Goal: Task Accomplishment & Management: Manage account settings

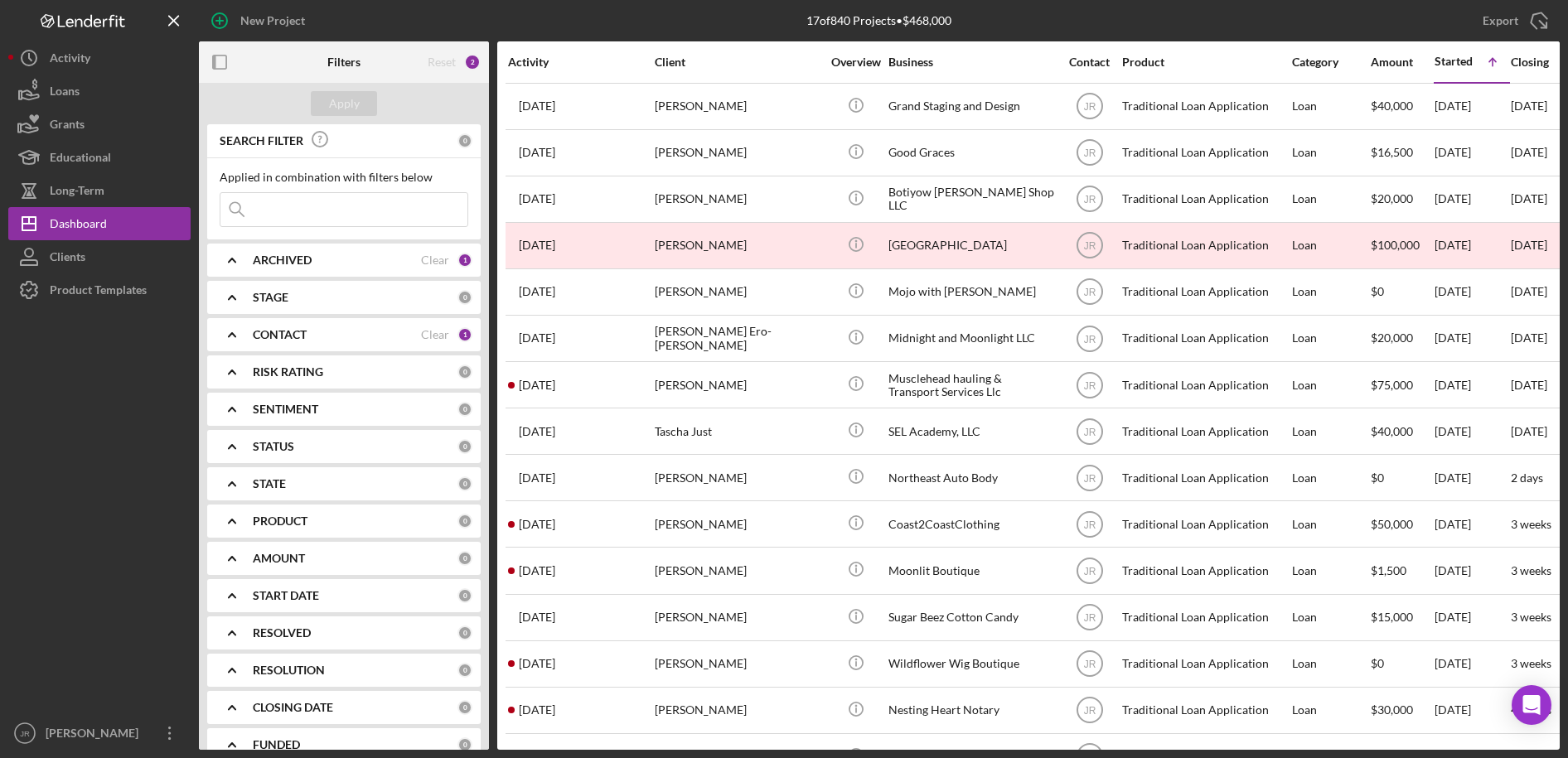
click at [296, 342] on b "CONTACT" at bounding box center [279, 335] width 54 height 13
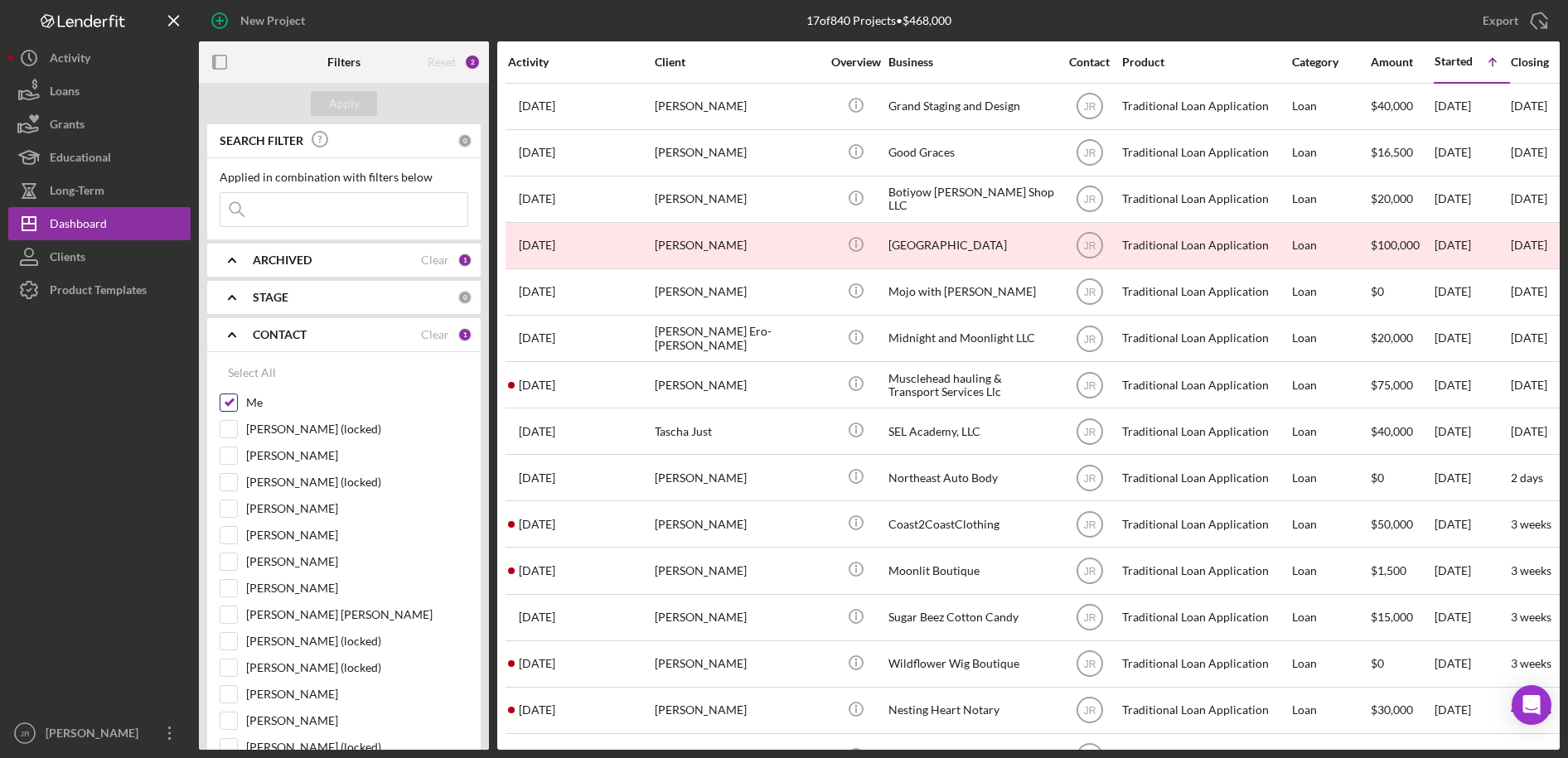
click at [233, 398] on input "Me" at bounding box center [229, 402] width 17 height 17
checkbox input "false"
click at [234, 588] on input "[PERSON_NAME]" at bounding box center [229, 588] width 17 height 17
checkbox input "true"
click at [347, 102] on div "Apply" at bounding box center [344, 104] width 31 height 25
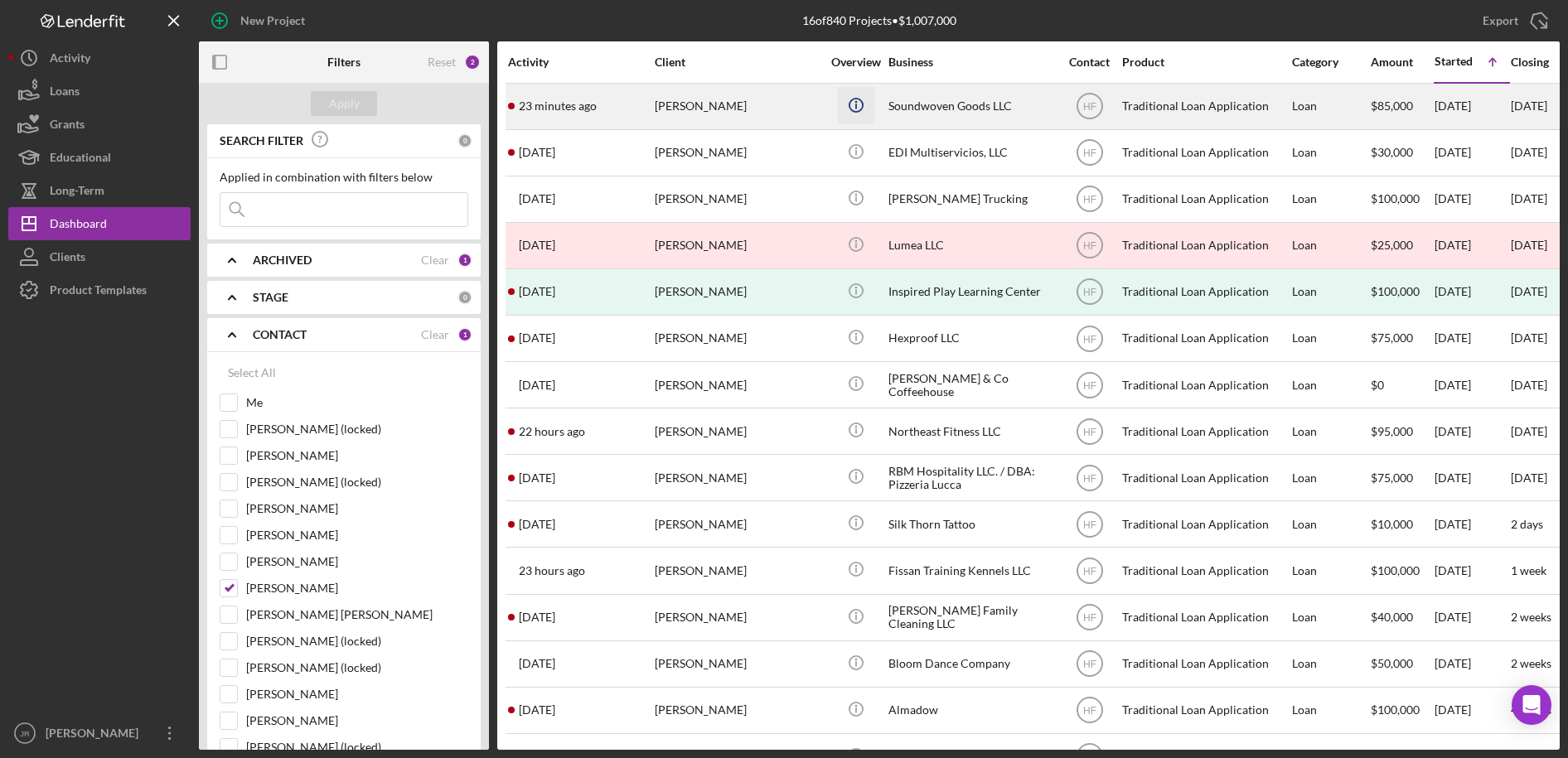
click at [862, 106] on circle "button" at bounding box center [855, 105] width 13 height 13
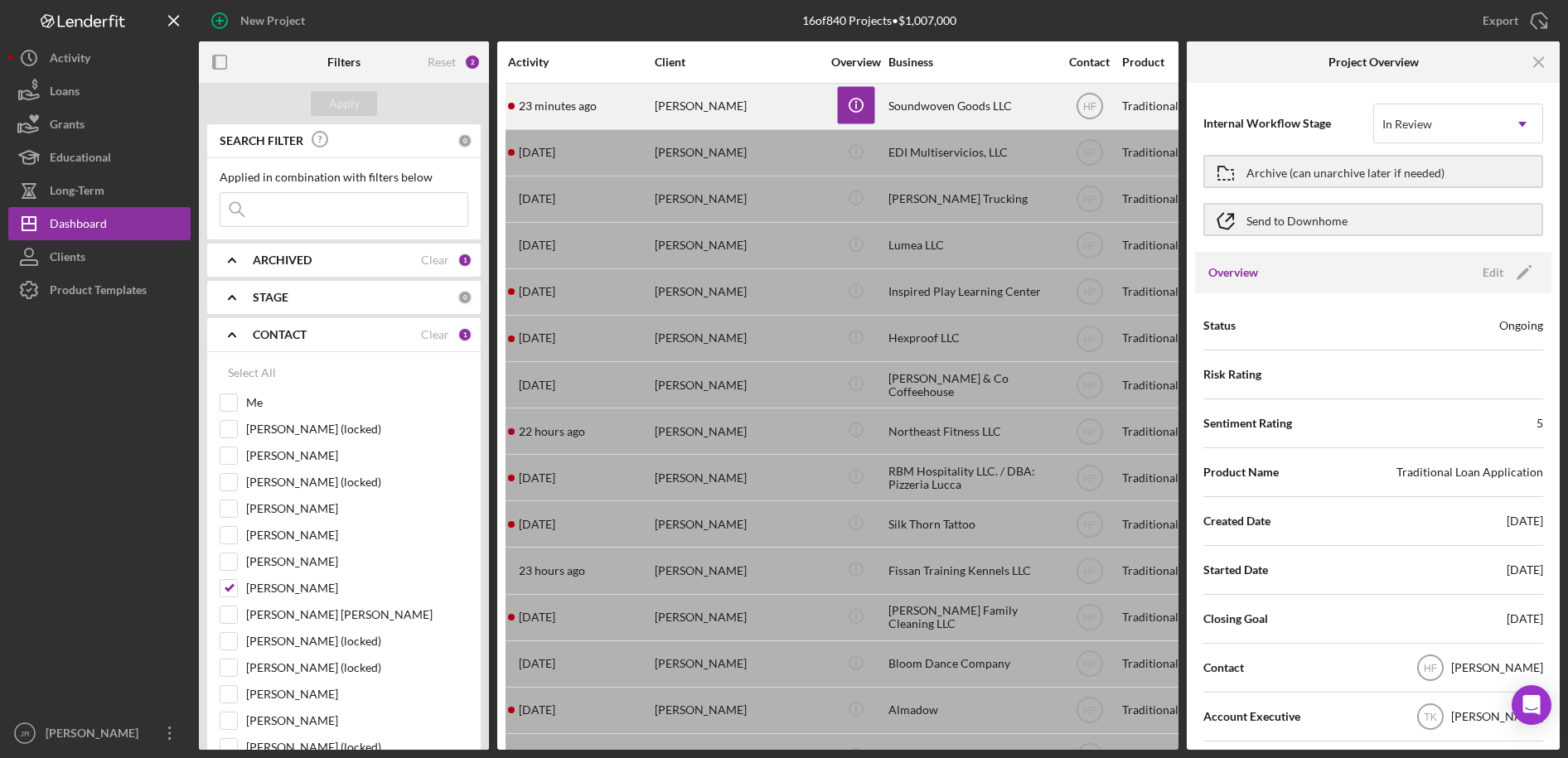
click at [908, 101] on div "Soundwoven Goods LLC" at bounding box center [970, 106] width 165 height 44
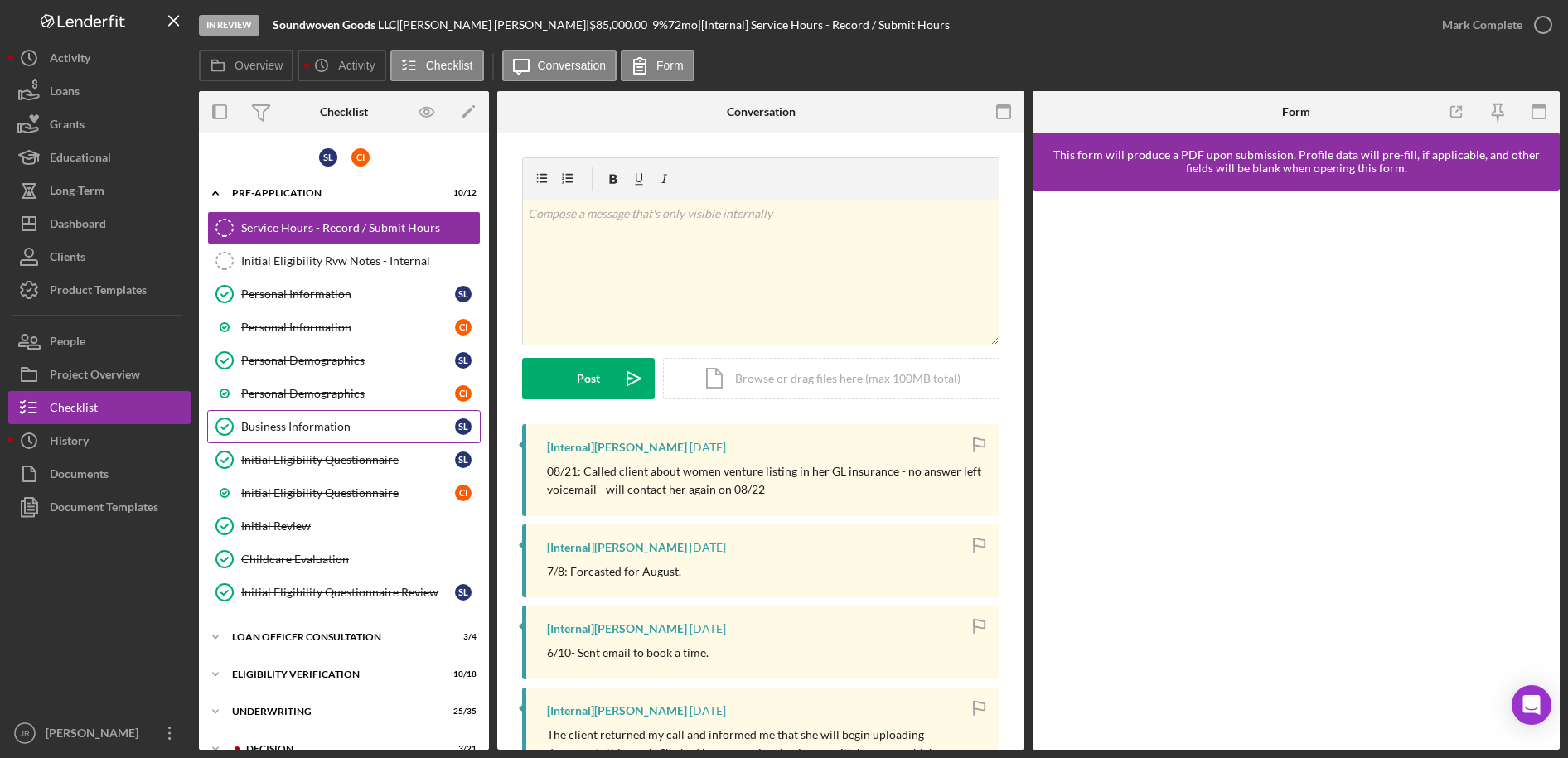
scroll to position [211, 0]
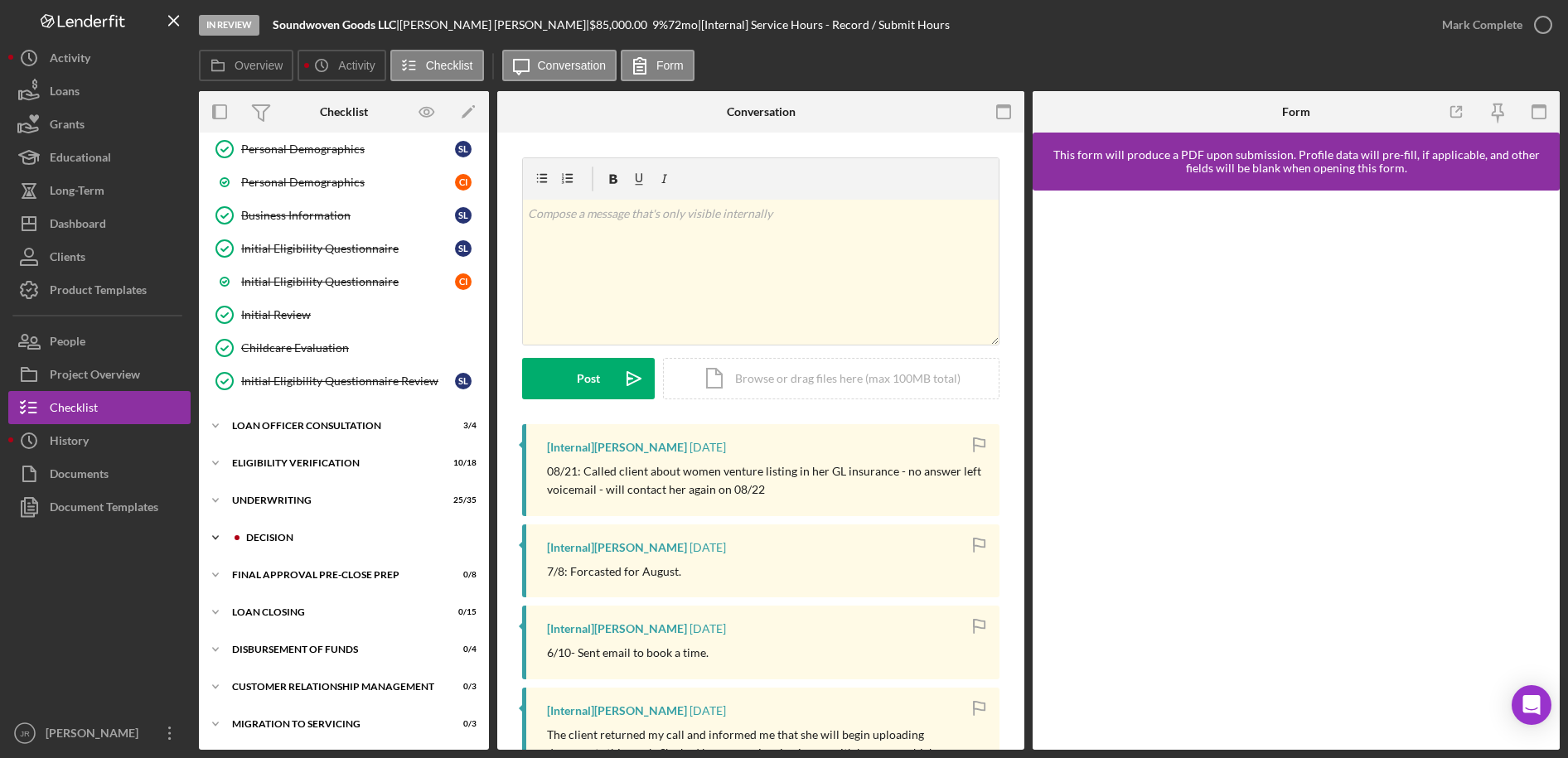
click at [243, 538] on div "Decision" at bounding box center [354, 538] width 244 height 10
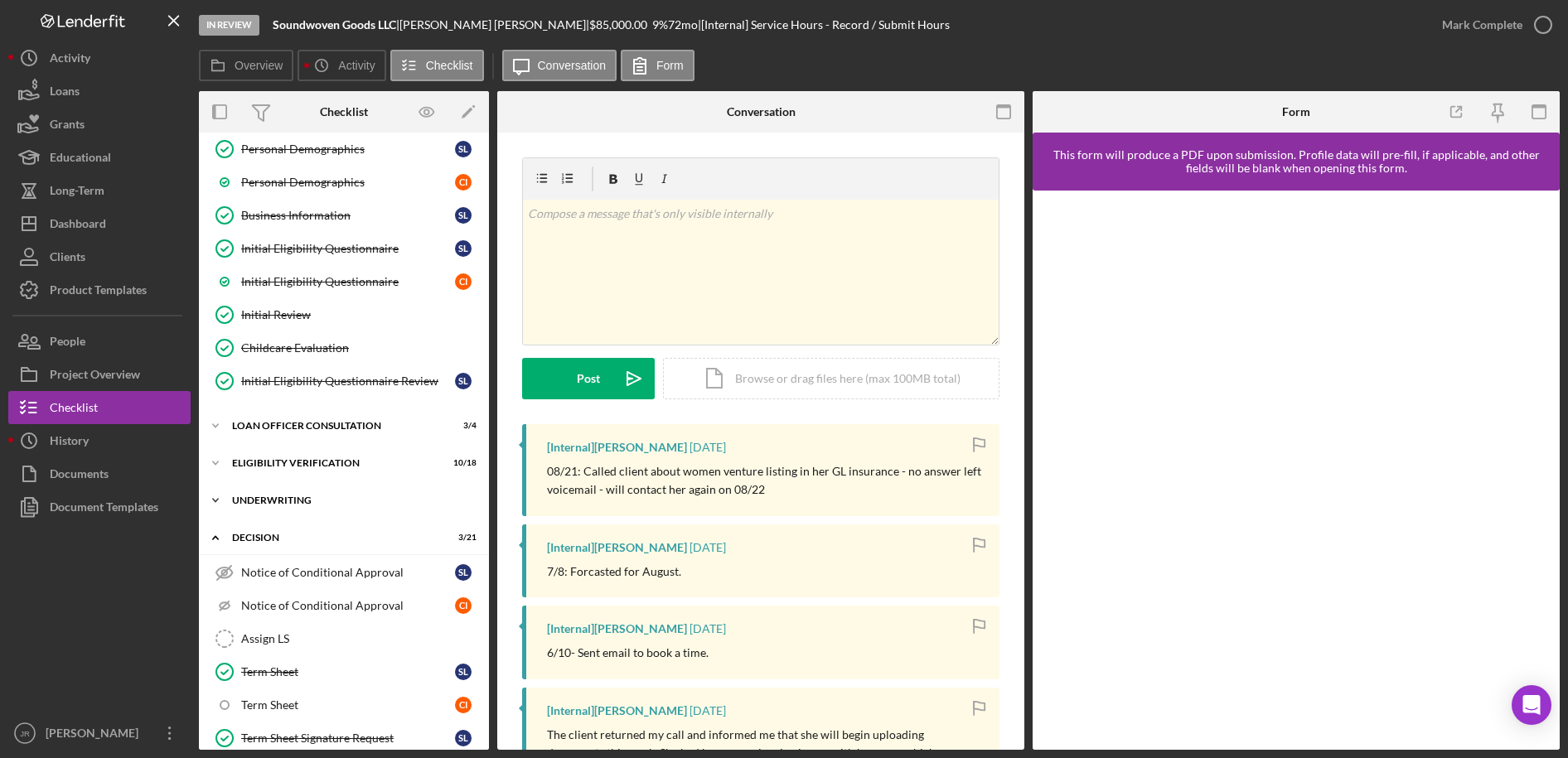
scroll to position [625, 0]
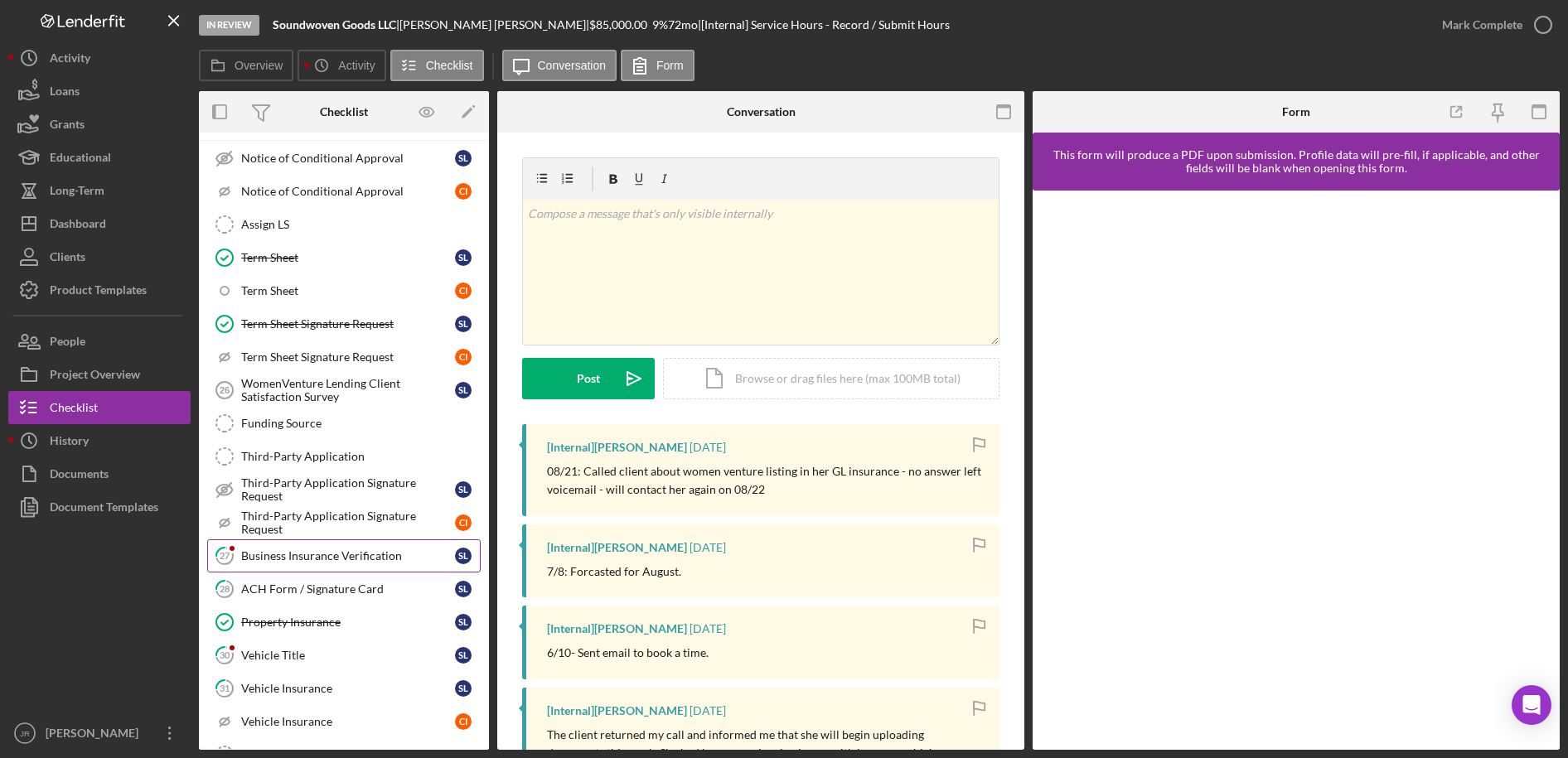
click at [329, 548] on link "27 Business Insurance Verification S L" at bounding box center [343, 556] width 274 height 33
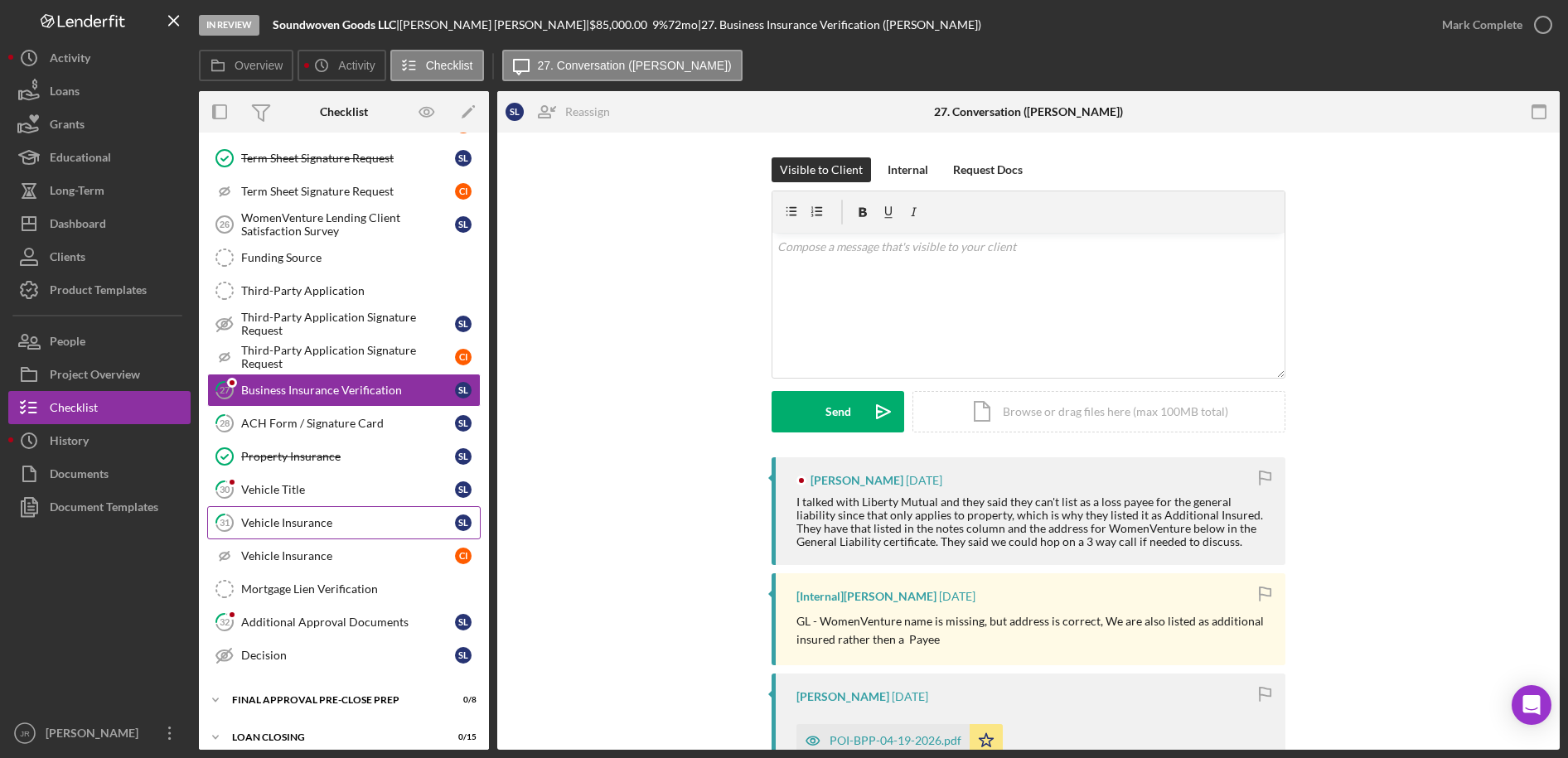
scroll to position [874, 0]
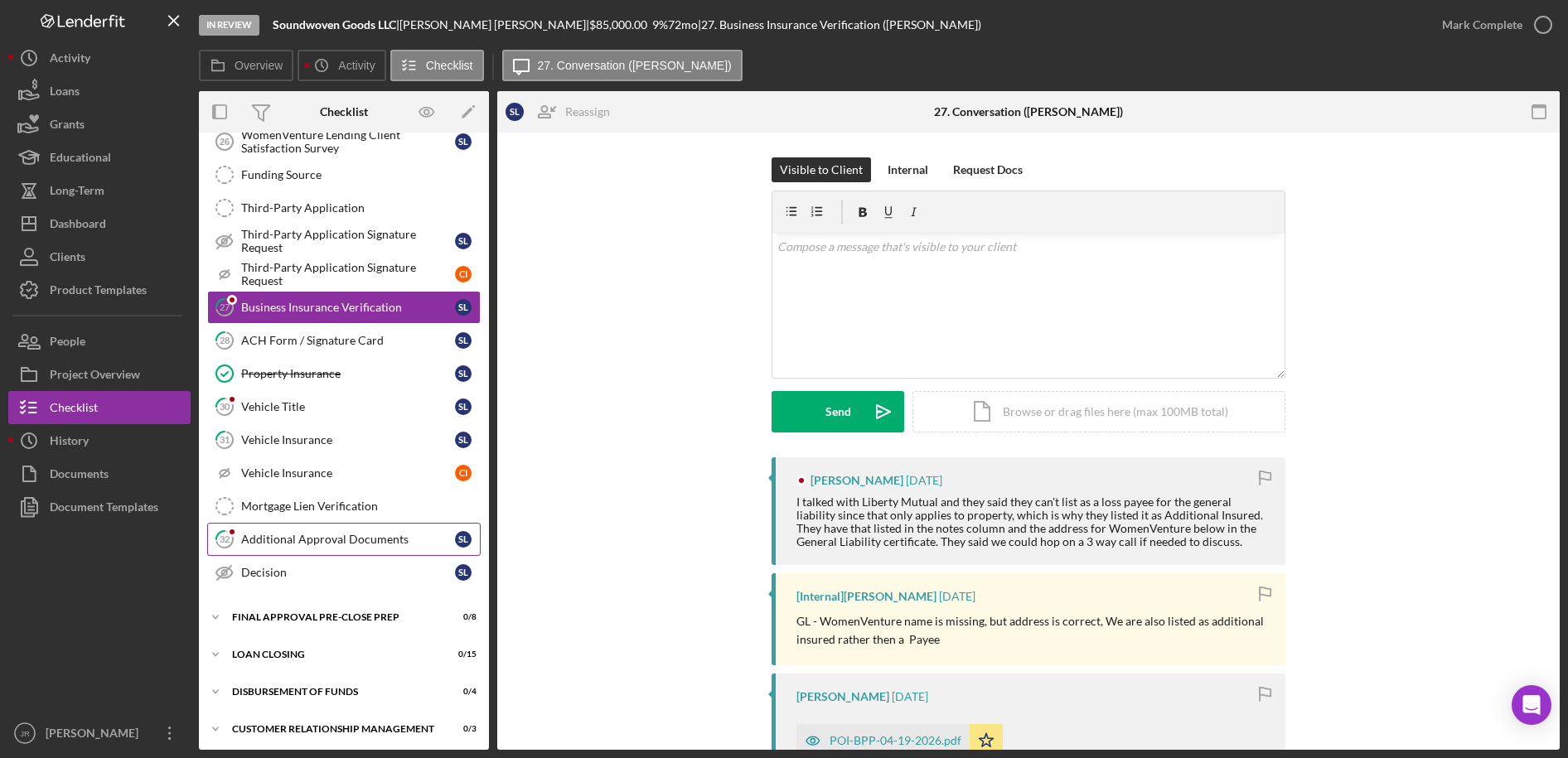
click at [318, 548] on link "32 Additional Approval Documents S L" at bounding box center [343, 539] width 274 height 33
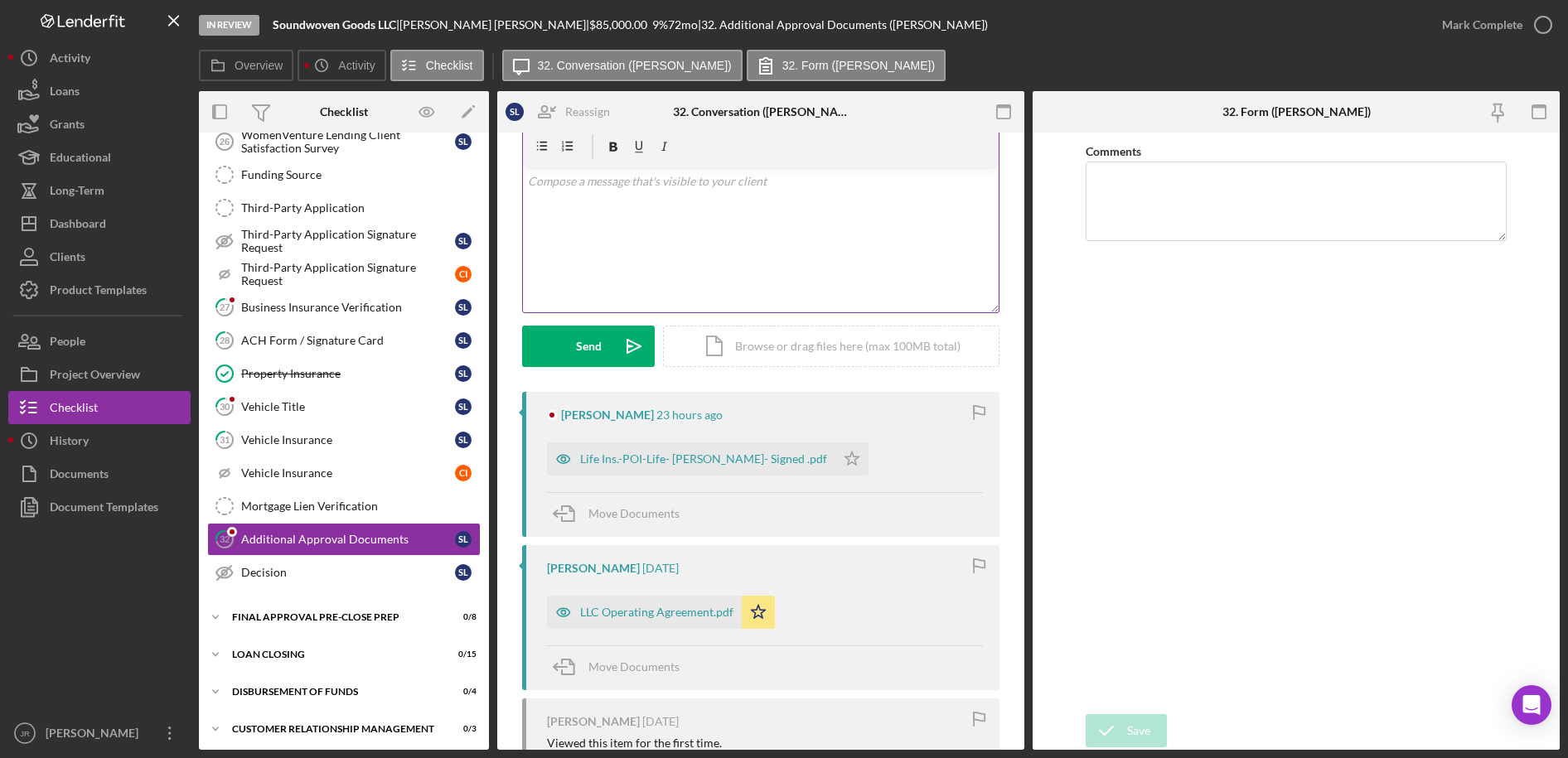
scroll to position [165, 0]
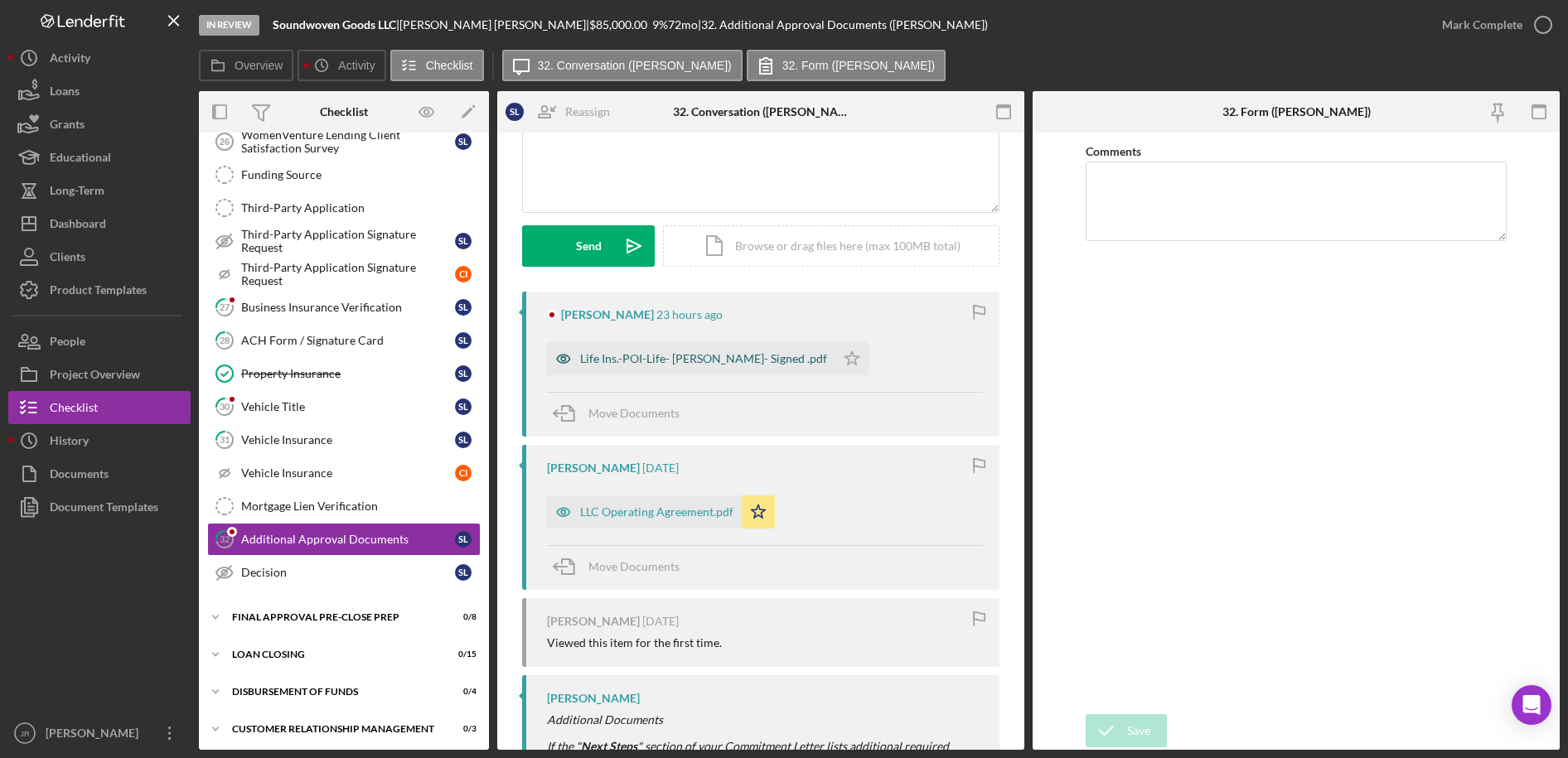
click at [693, 366] on div "Life Ins.-POI-Life- [PERSON_NAME]- Signed .pdf" at bounding box center [703, 359] width 247 height 13
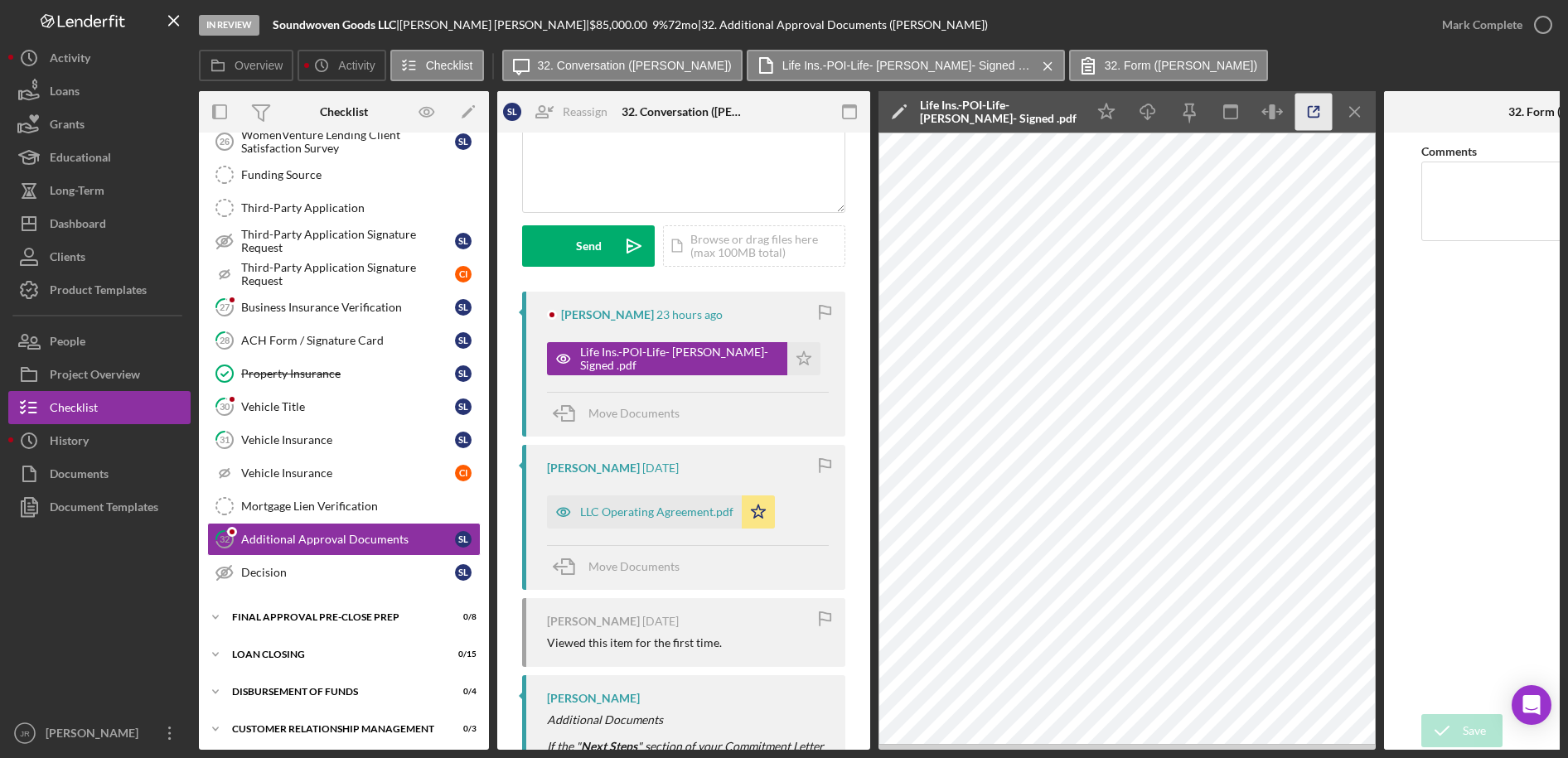
click at [1312, 119] on icon "button" at bounding box center [1314, 112] width 37 height 37
click at [362, 316] on link "27 Business Insurance Verification S L" at bounding box center [343, 308] width 274 height 33
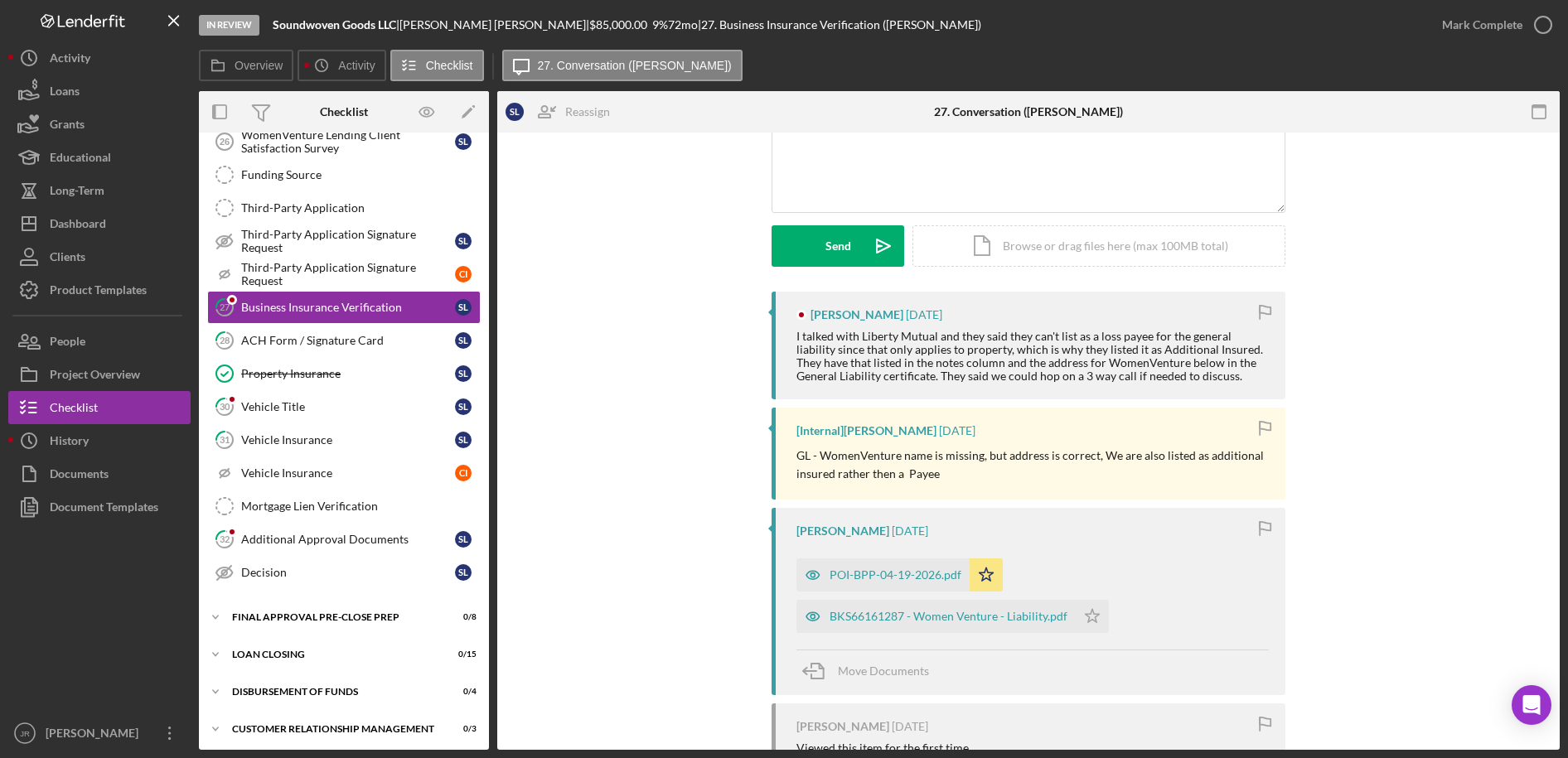
scroll to position [332, 0]
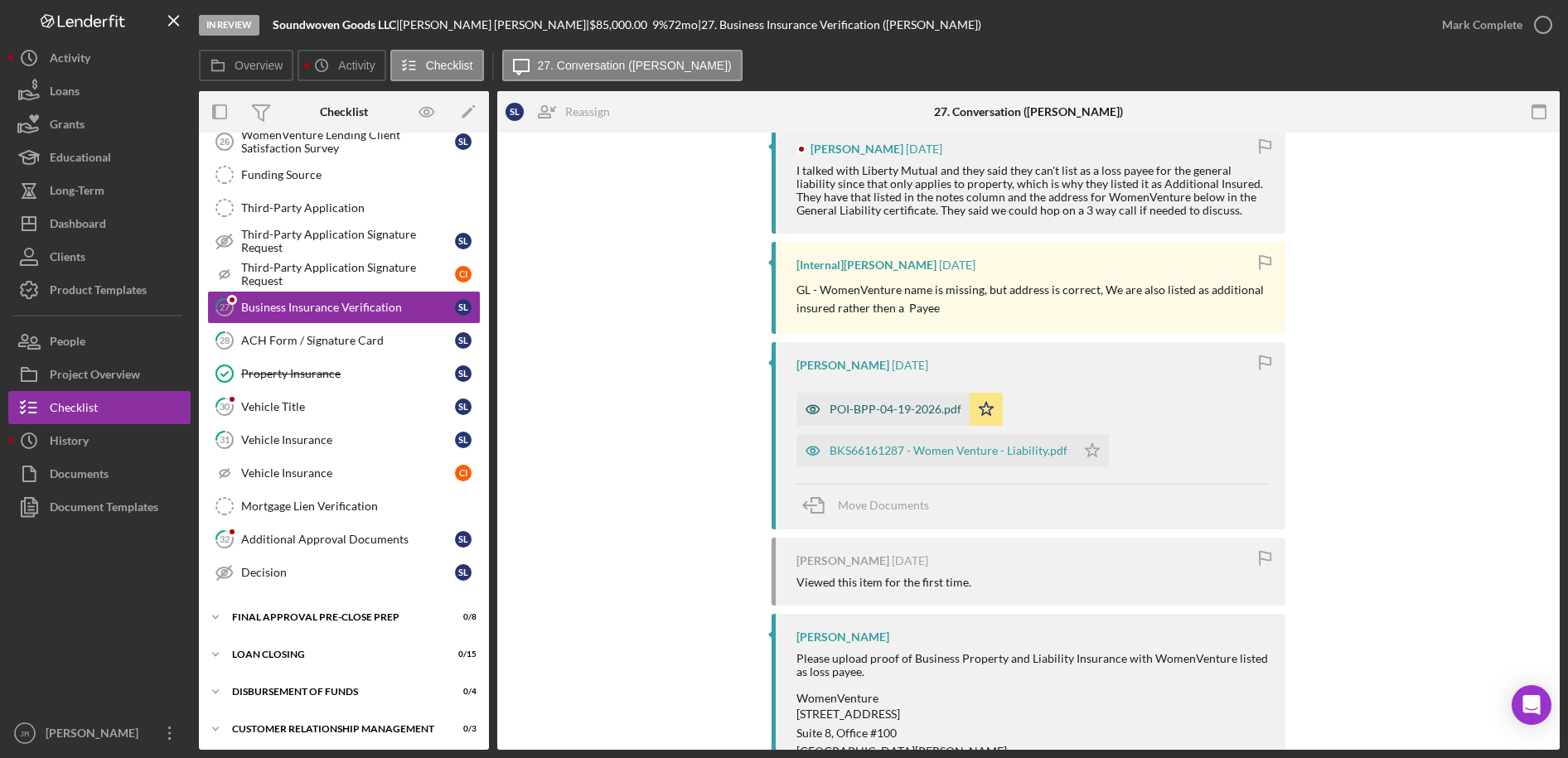
click at [863, 407] on div "POI-BPP-04-19-2026.pdf" at bounding box center [895, 409] width 131 height 13
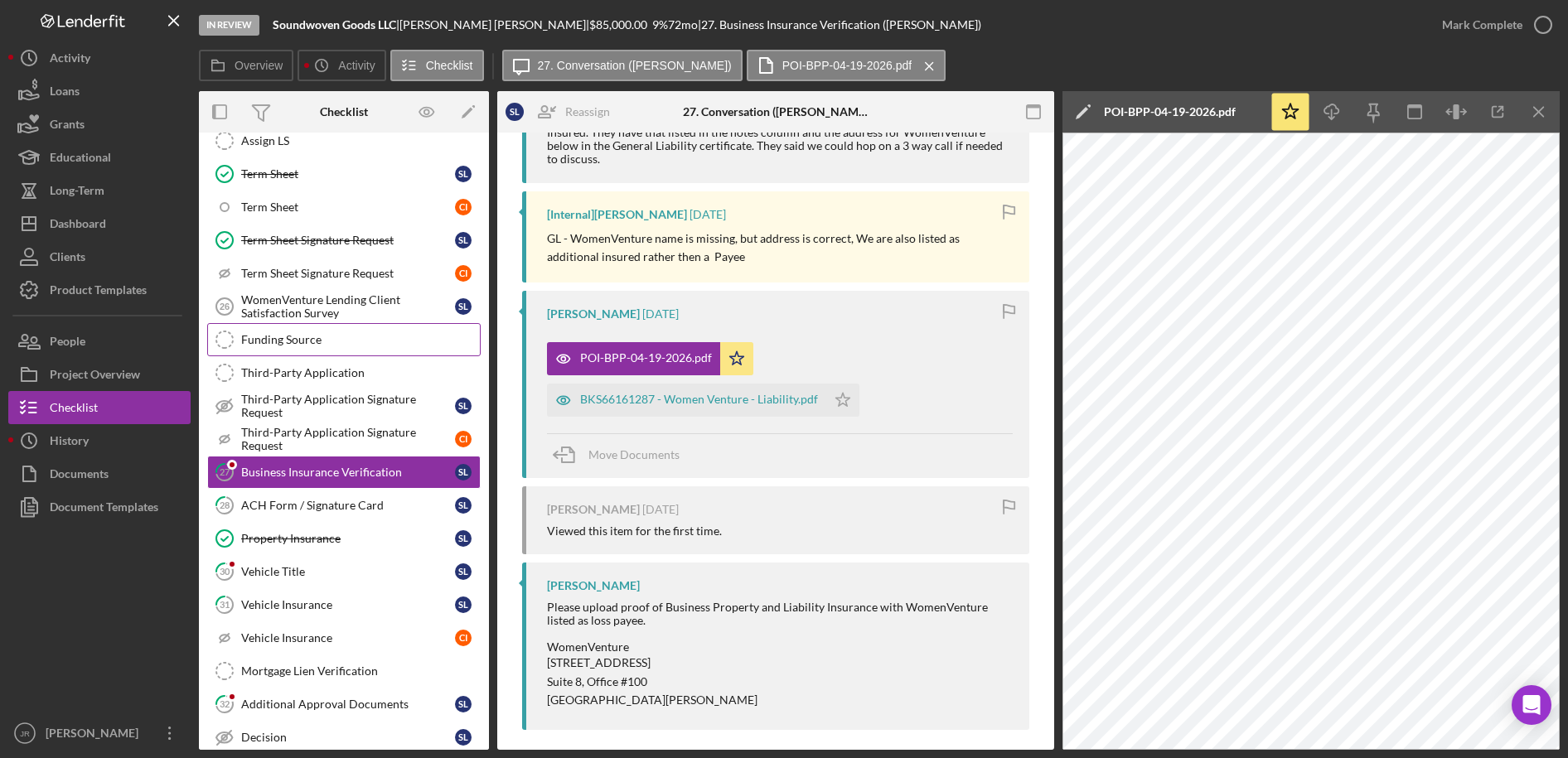
scroll to position [708, 0]
click at [284, 572] on div "Vehicle Title" at bounding box center [348, 573] width 214 height 13
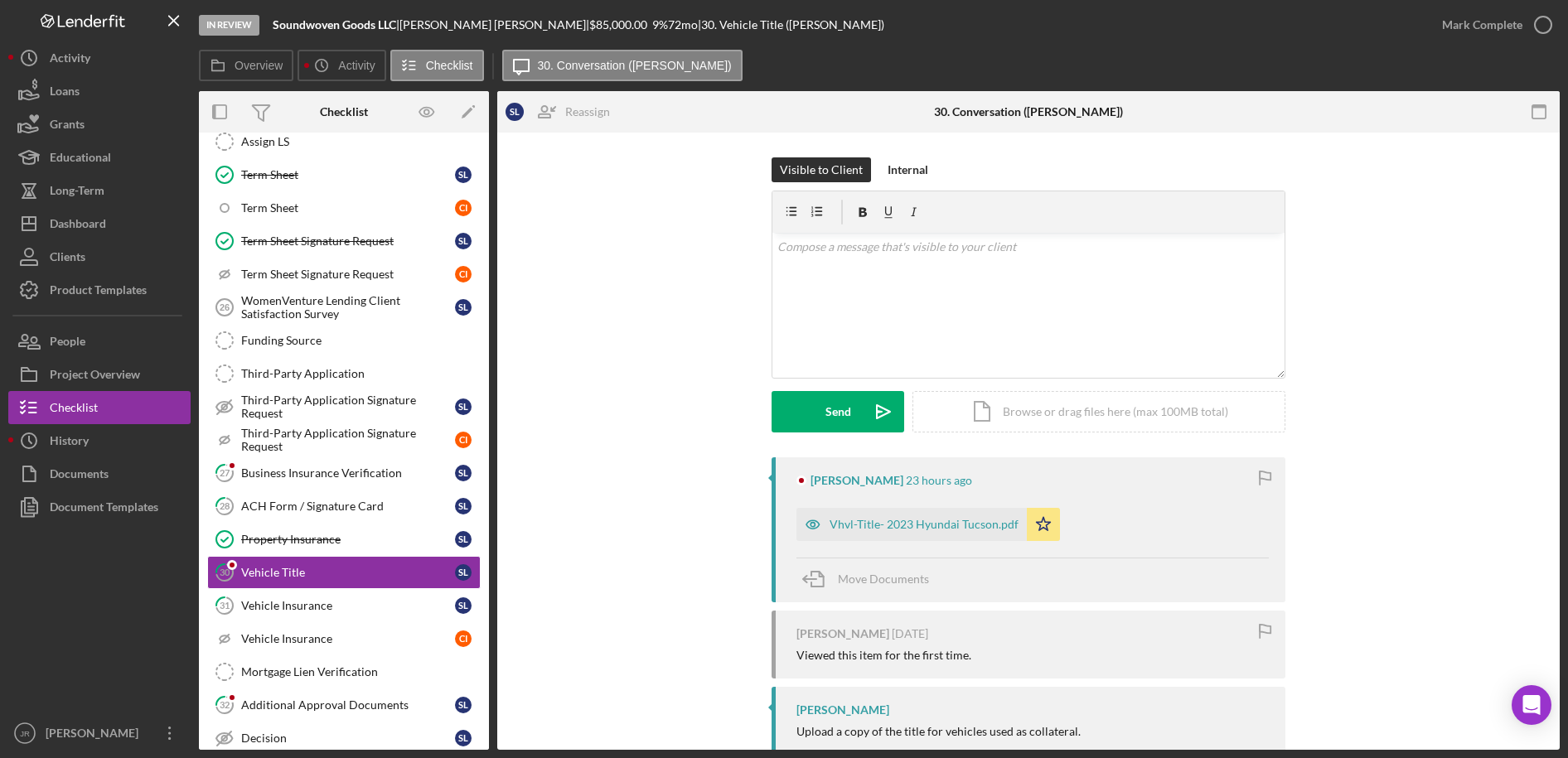
scroll to position [83, 0]
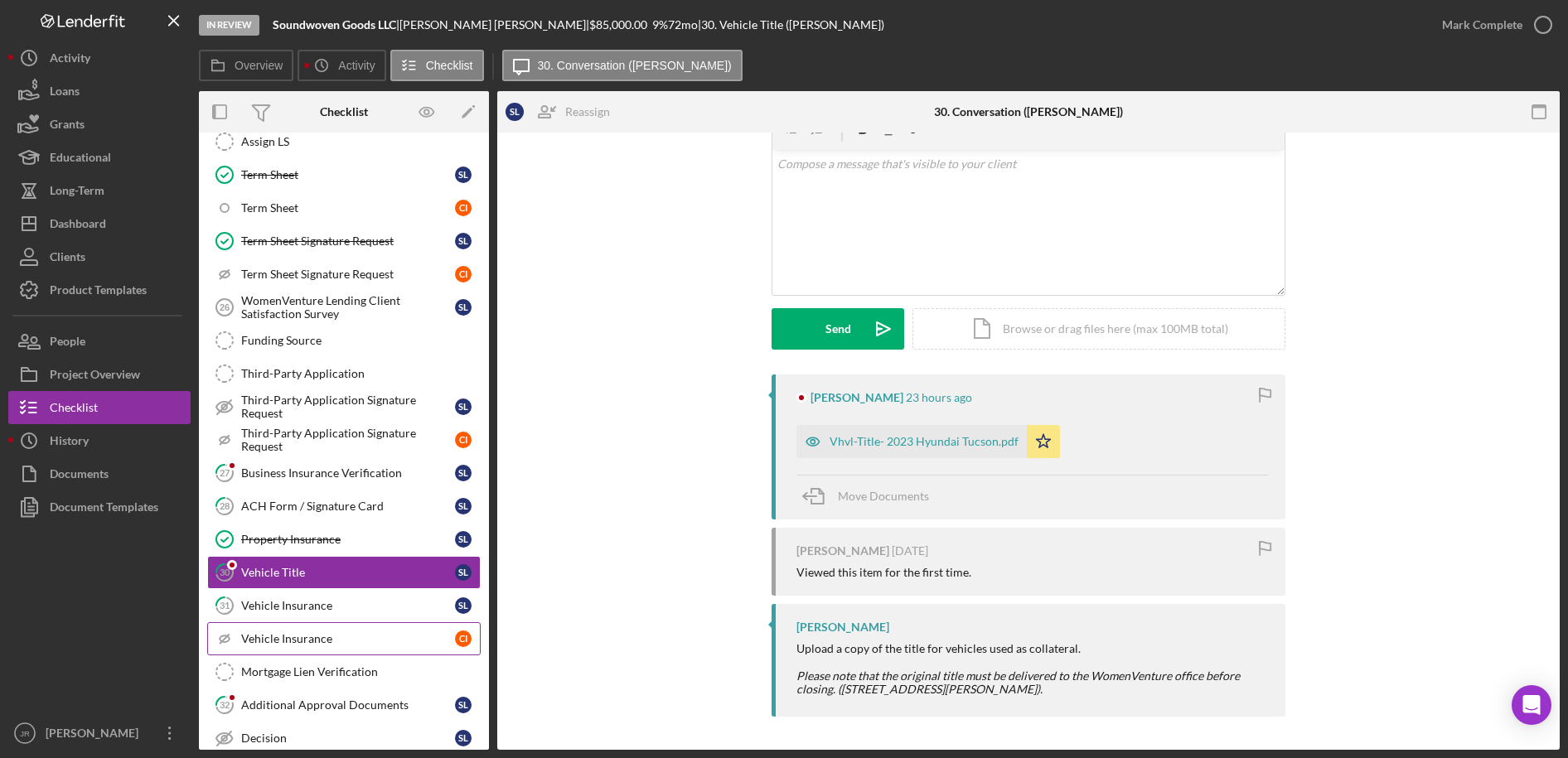
click at [314, 636] on div "Vehicle Insurance" at bounding box center [348, 638] width 214 height 13
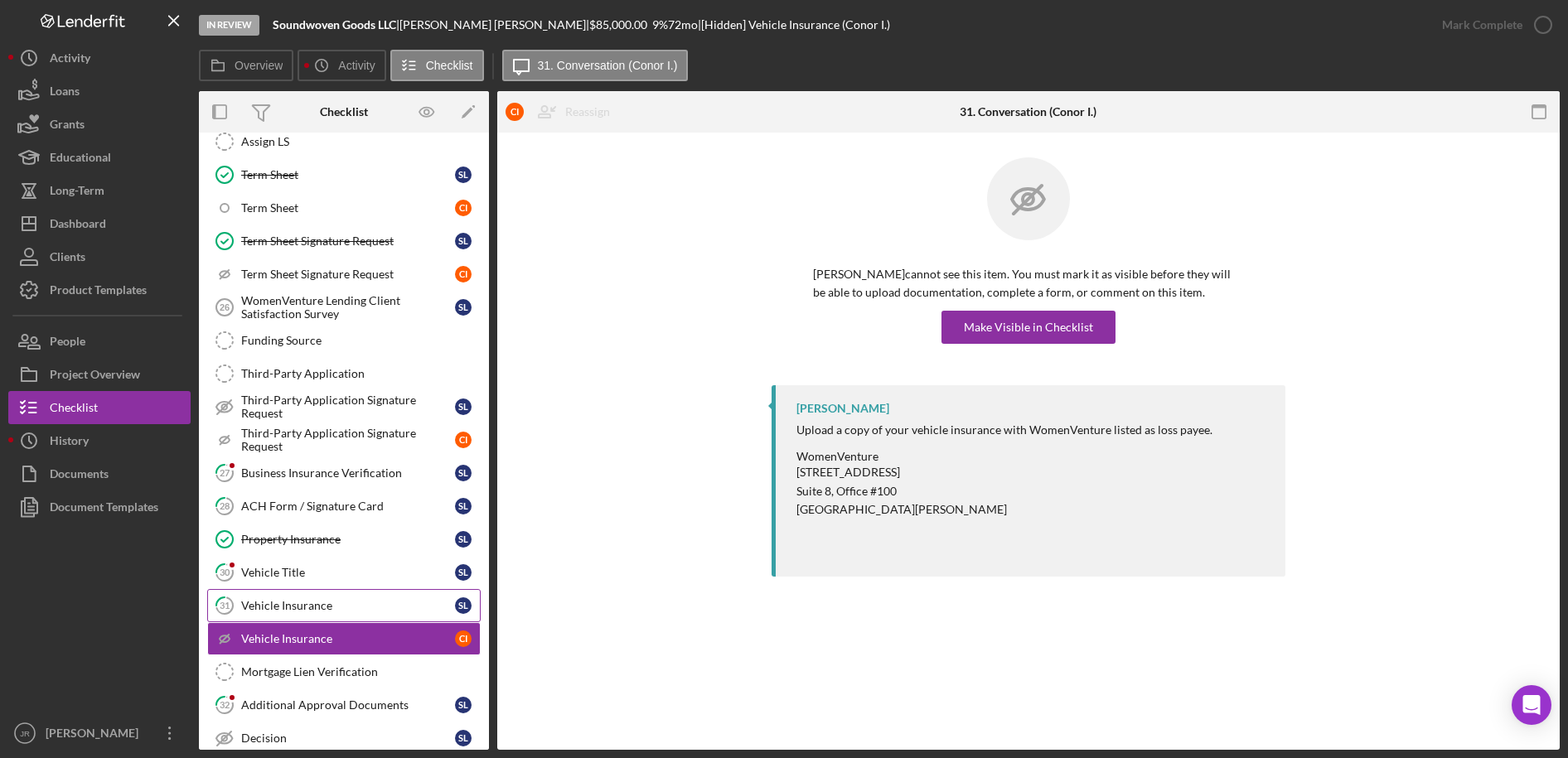
click at [360, 597] on link "31 Vehicle Insurance S L" at bounding box center [343, 606] width 274 height 33
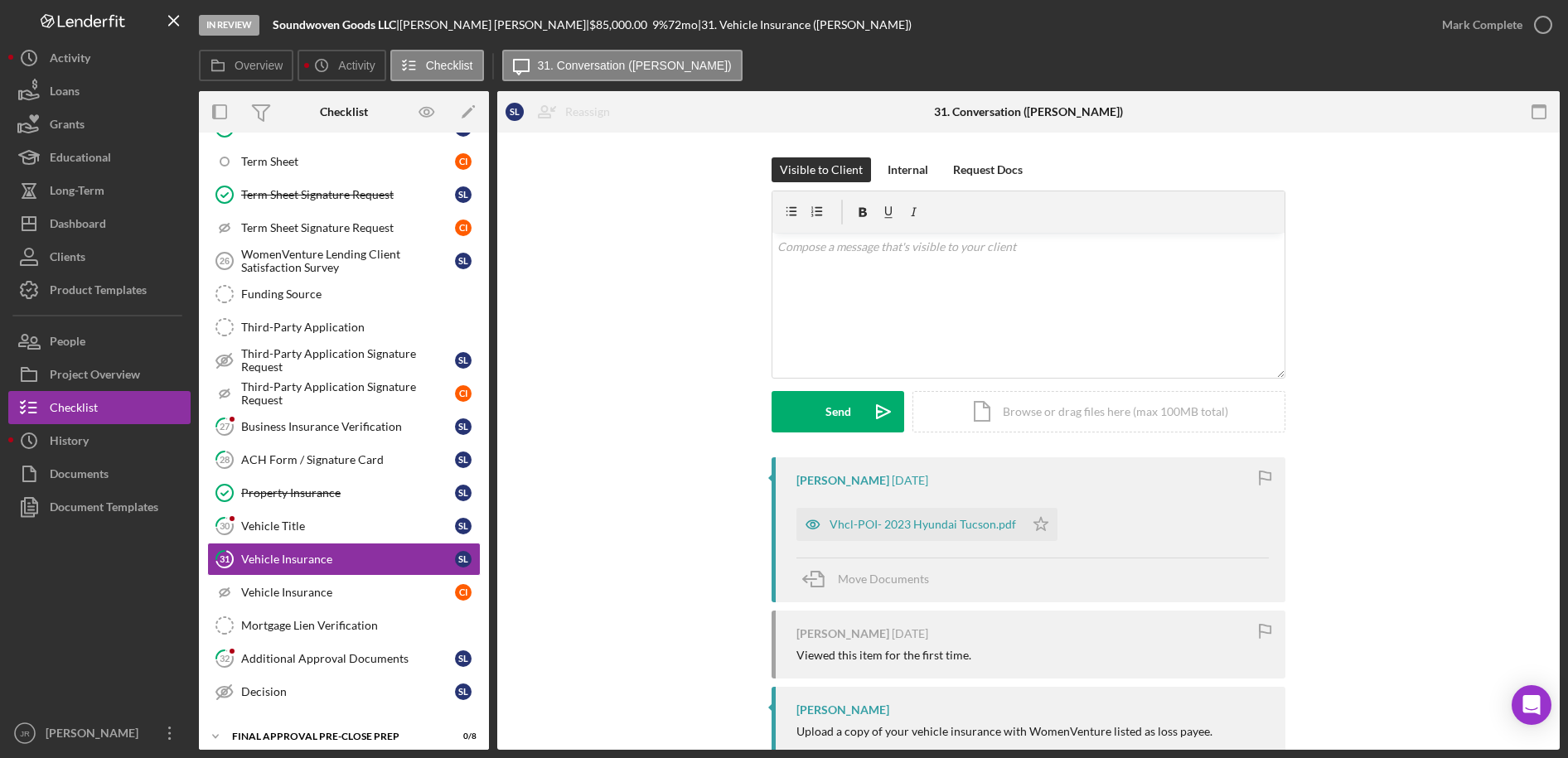
scroll to position [916, 0]
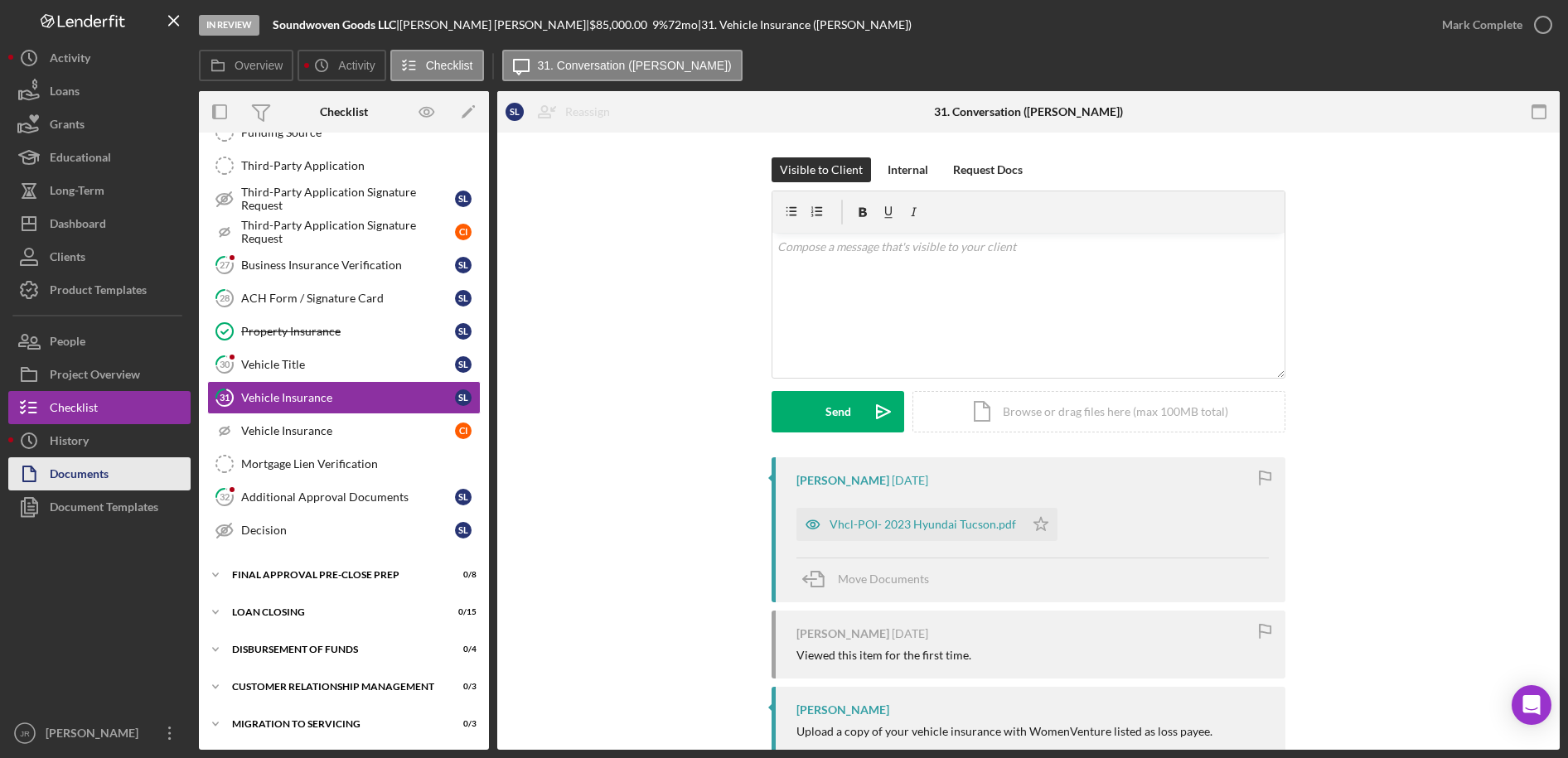
click at [91, 487] on div "Documents" at bounding box center [79, 475] width 59 height 37
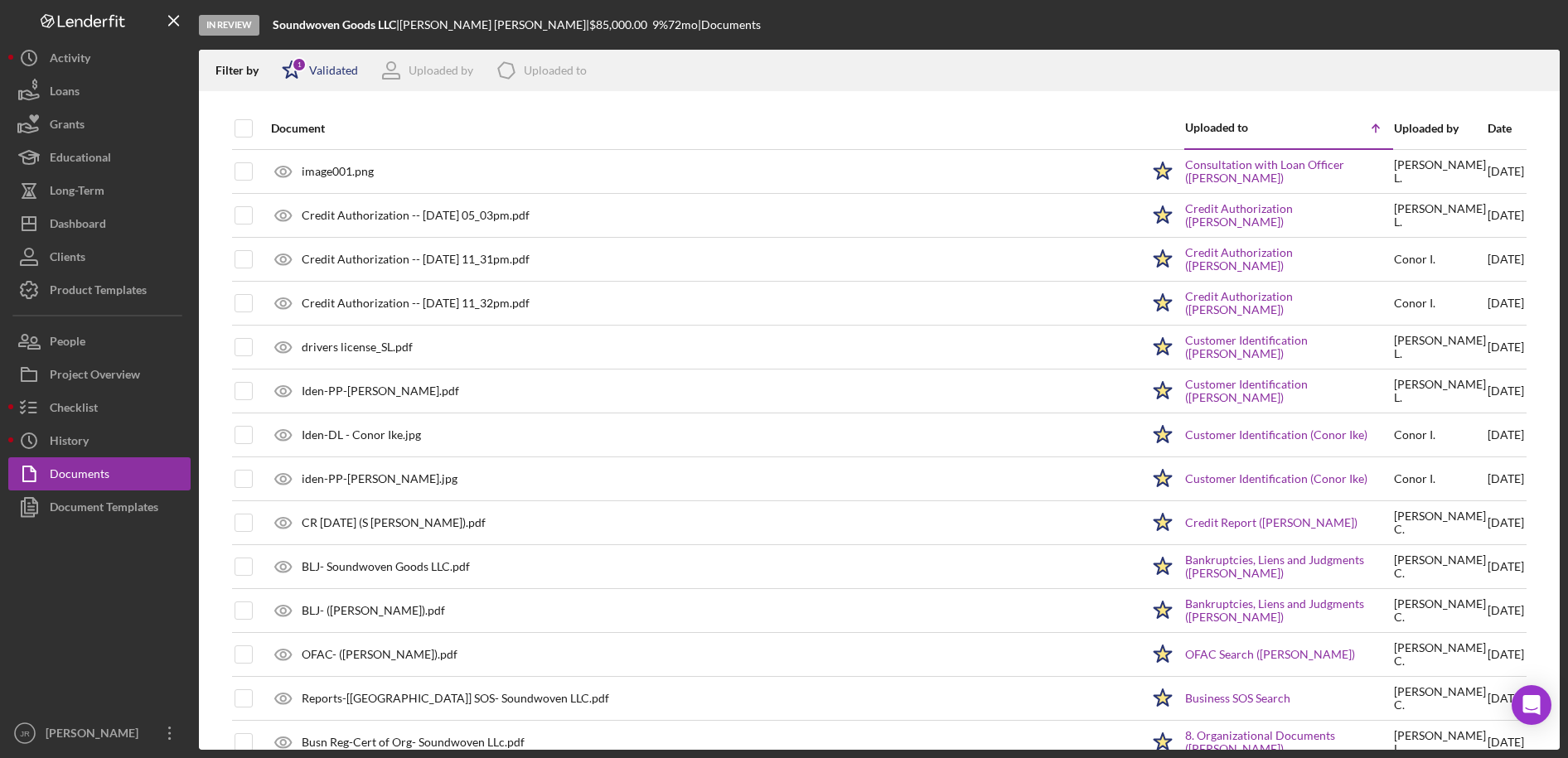
click at [309, 74] on icon "Icon/Star" at bounding box center [292, 71] width 42 height 42
click at [298, 132] on div at bounding box center [290, 132] width 18 height 18
click at [293, 129] on input "checkbox" at bounding box center [290, 132] width 17 height 17
checkbox input "false"
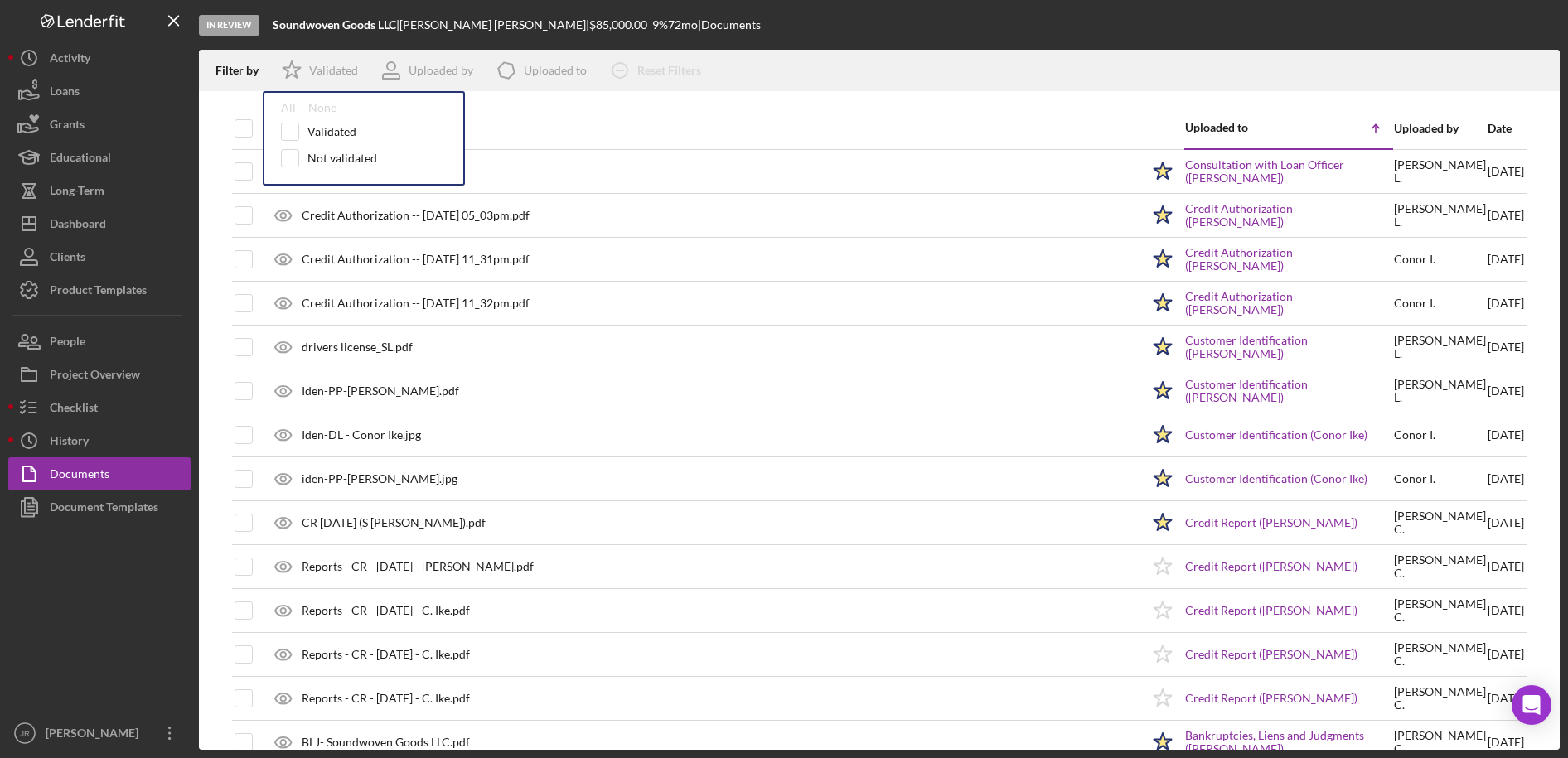
click at [821, 81] on div "Filter by Icon/Star Validated All None Validated Not validated Uploaded by Icon…" at bounding box center [879, 71] width 1360 height 42
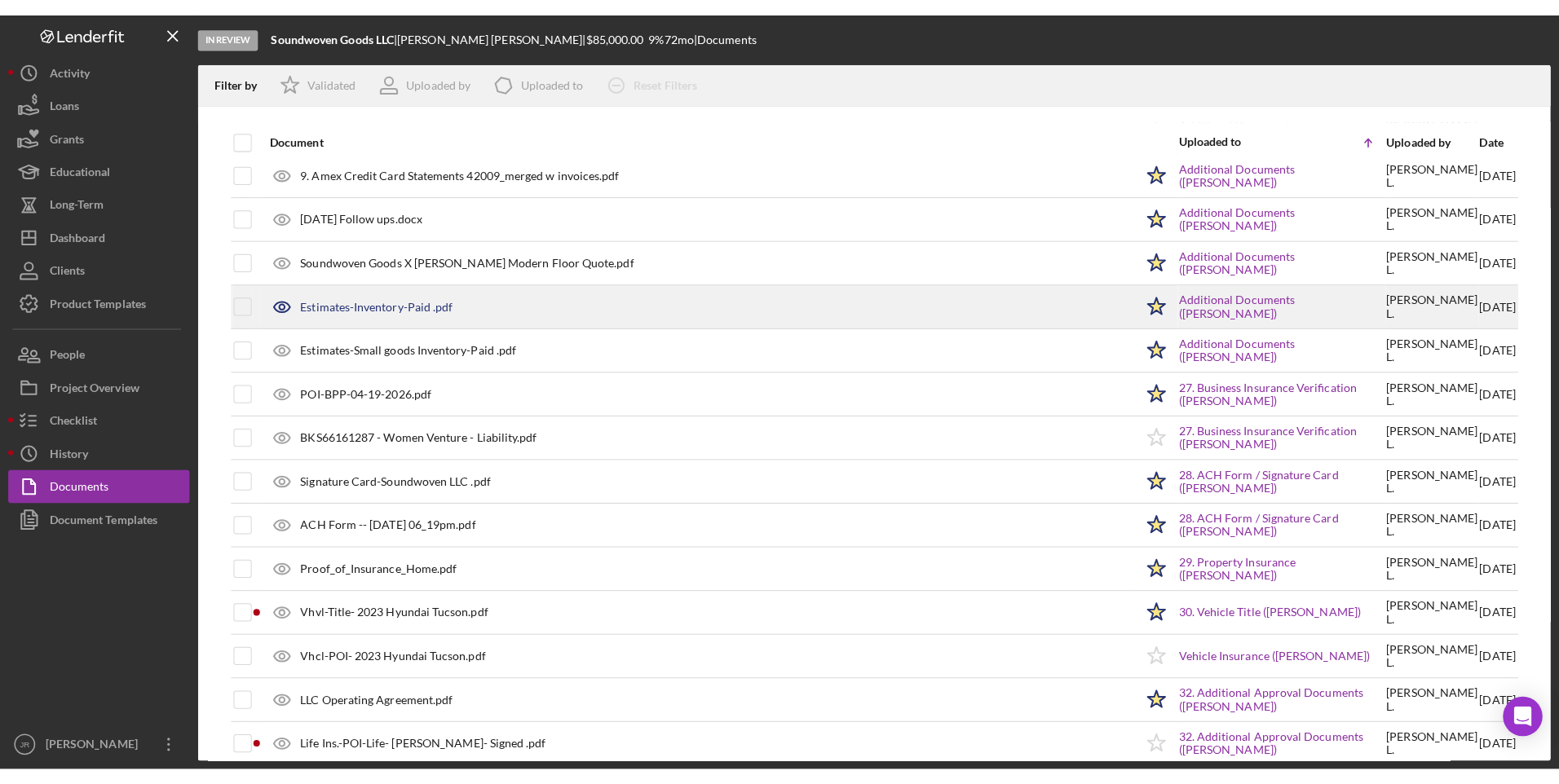
scroll to position [3961, 0]
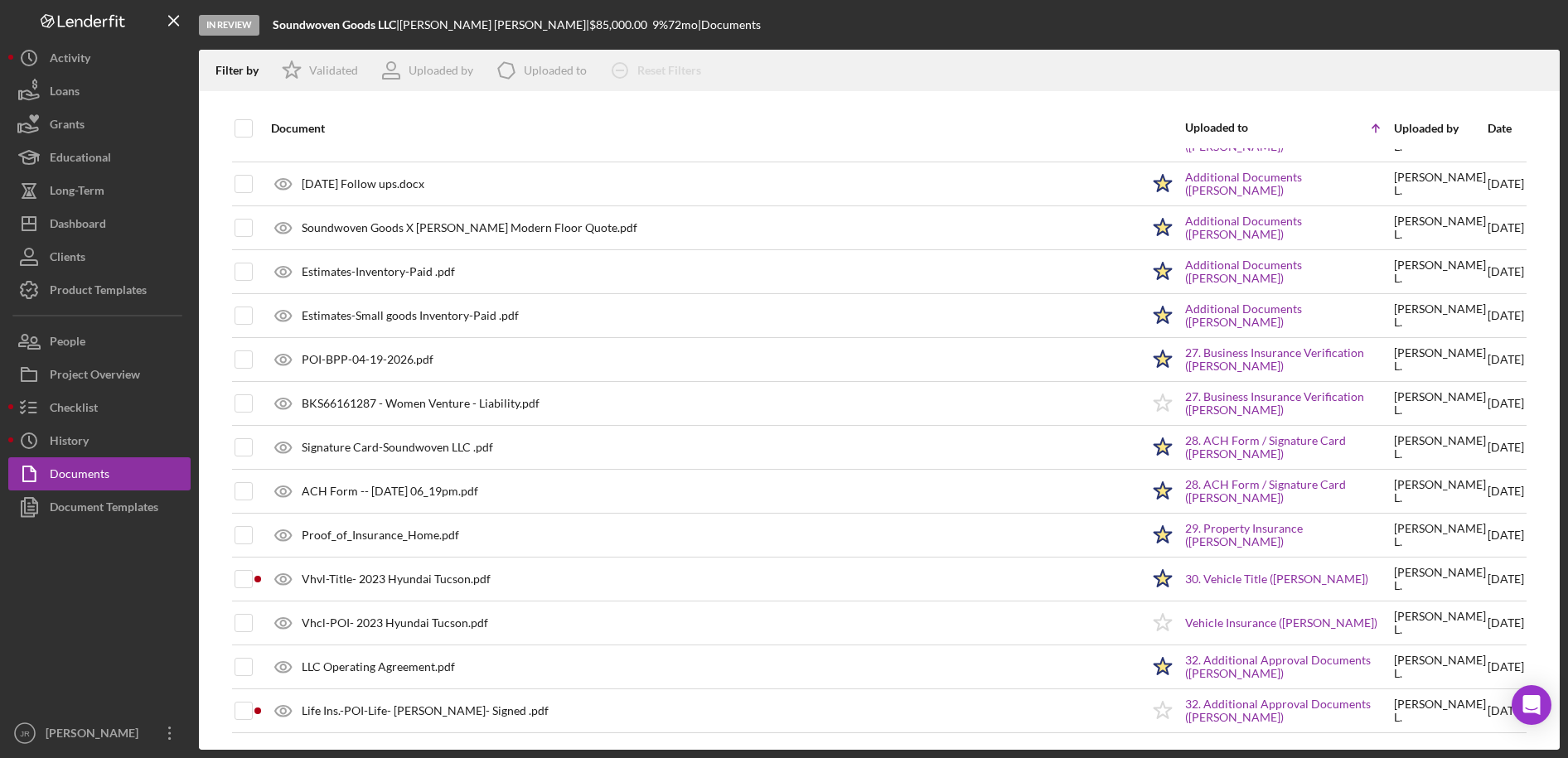
drag, startPoint x: 99, startPoint y: 687, endPoint x: 111, endPoint y: 686, distance: 12.0
click at [99, 687] on div at bounding box center [99, 620] width 182 height 193
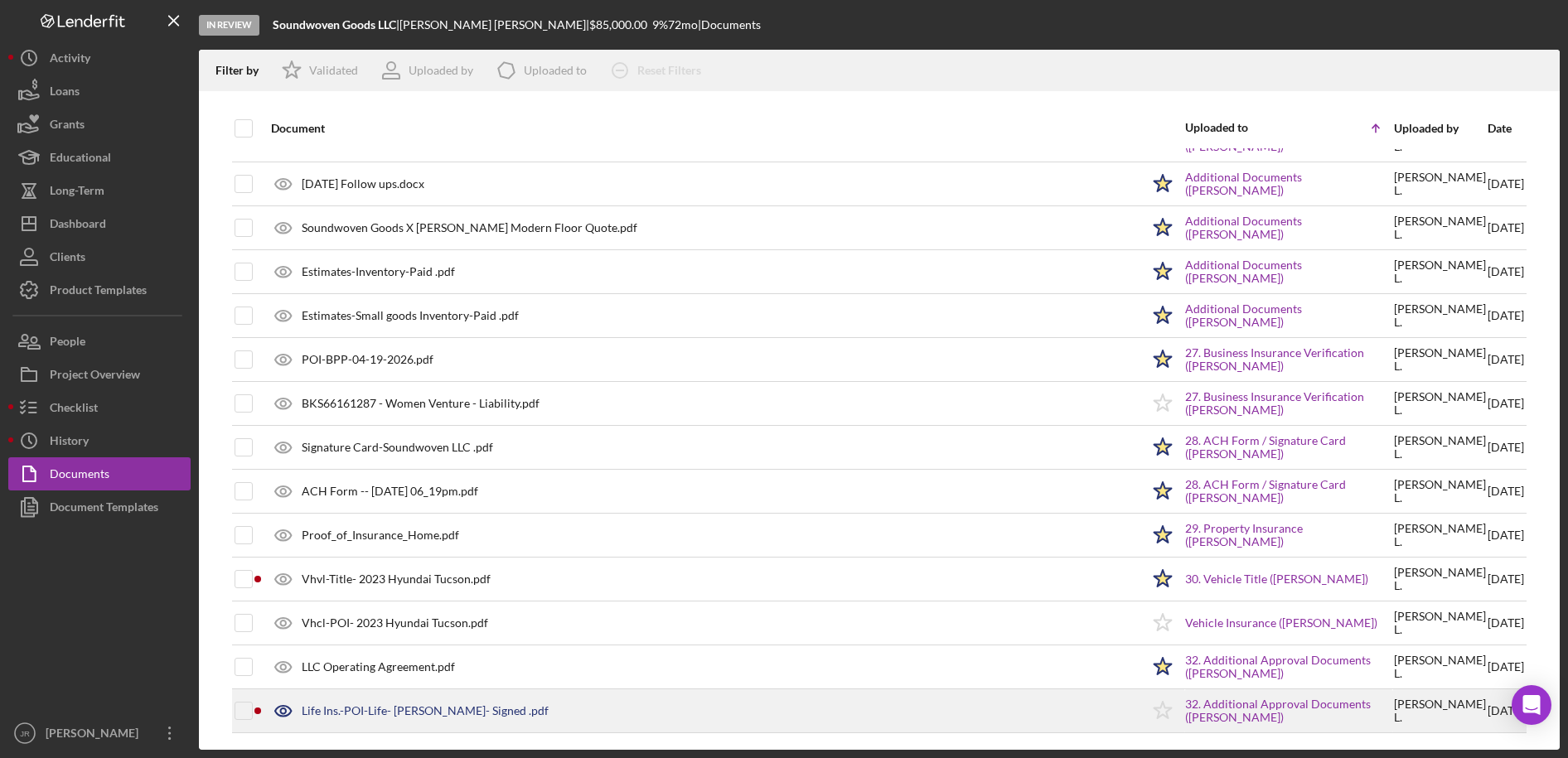
click at [381, 707] on div "Life Ins.-POI-Life- [PERSON_NAME]- Signed .pdf" at bounding box center [425, 711] width 247 height 13
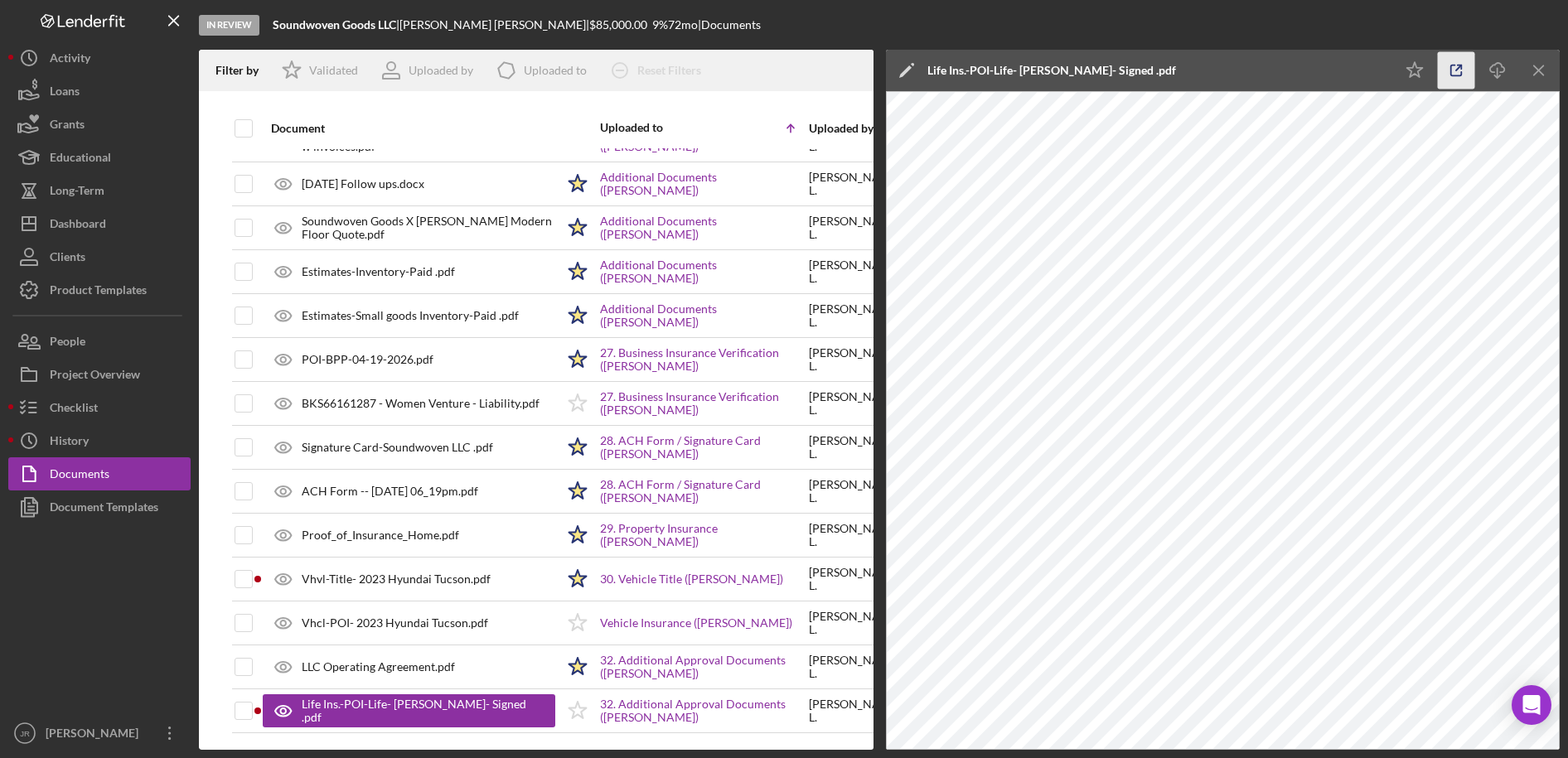
click at [1455, 74] on icon "button" at bounding box center [1456, 71] width 37 height 37
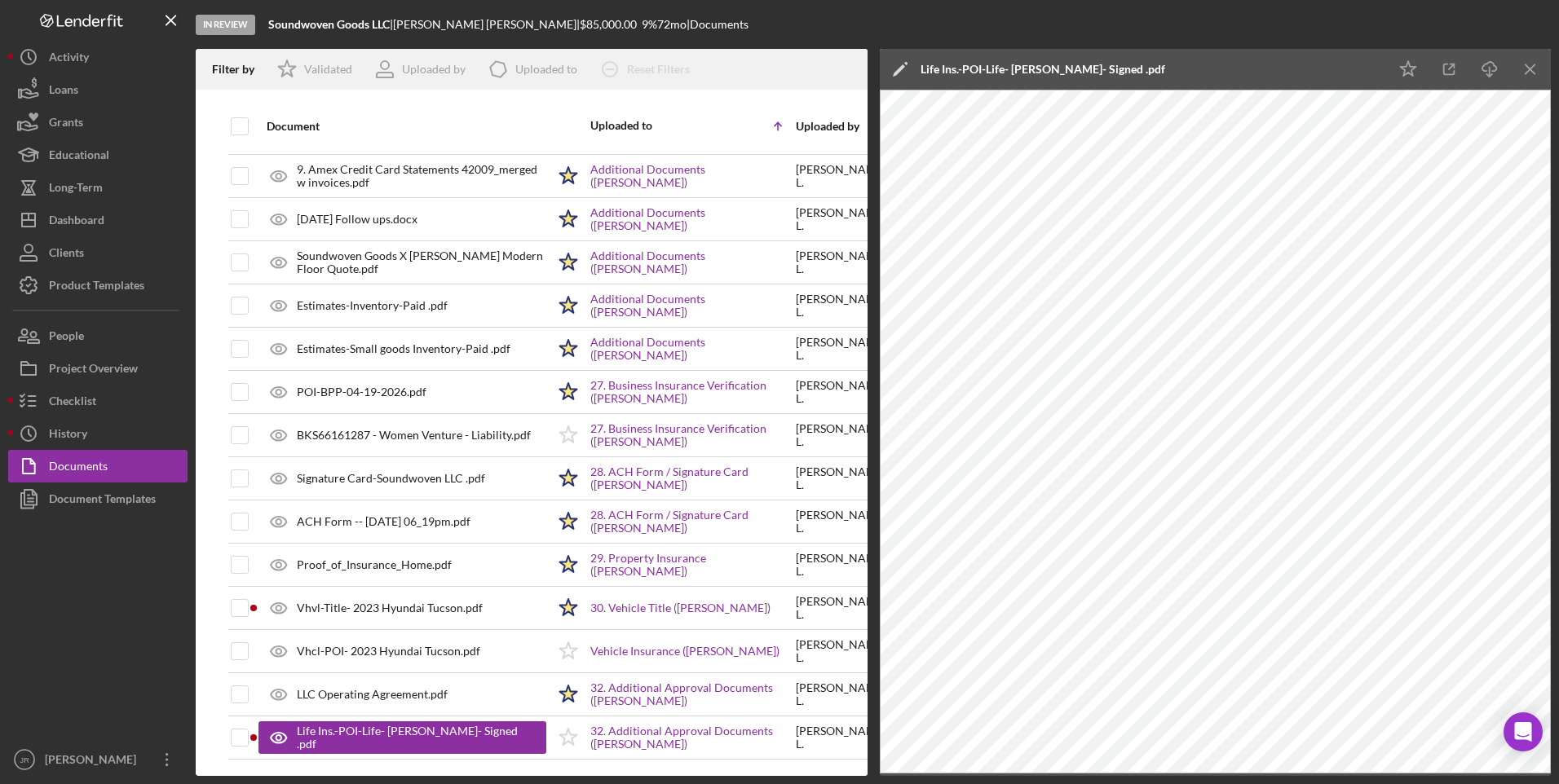
scroll to position [3935, 0]
click at [1238, 20] on div "In Review Soundwoven Goods LLC | Sarah Lawrence | $85,000.00 9 % 72 mo | Docume…" at bounding box center [873, 25] width 1355 height 49
click at [1130, 35] on div "In Review Soundwoven Goods LLC | Sarah Lawrence | $85,000.00 9 % 72 mo | Docume…" at bounding box center [873, 25] width 1355 height 49
click at [764, 20] on div "In Review Soundwoven Goods LLC | Sarah Lawrence | $85,000.00 9 % 72 mo | Docume…" at bounding box center [873, 25] width 1355 height 49
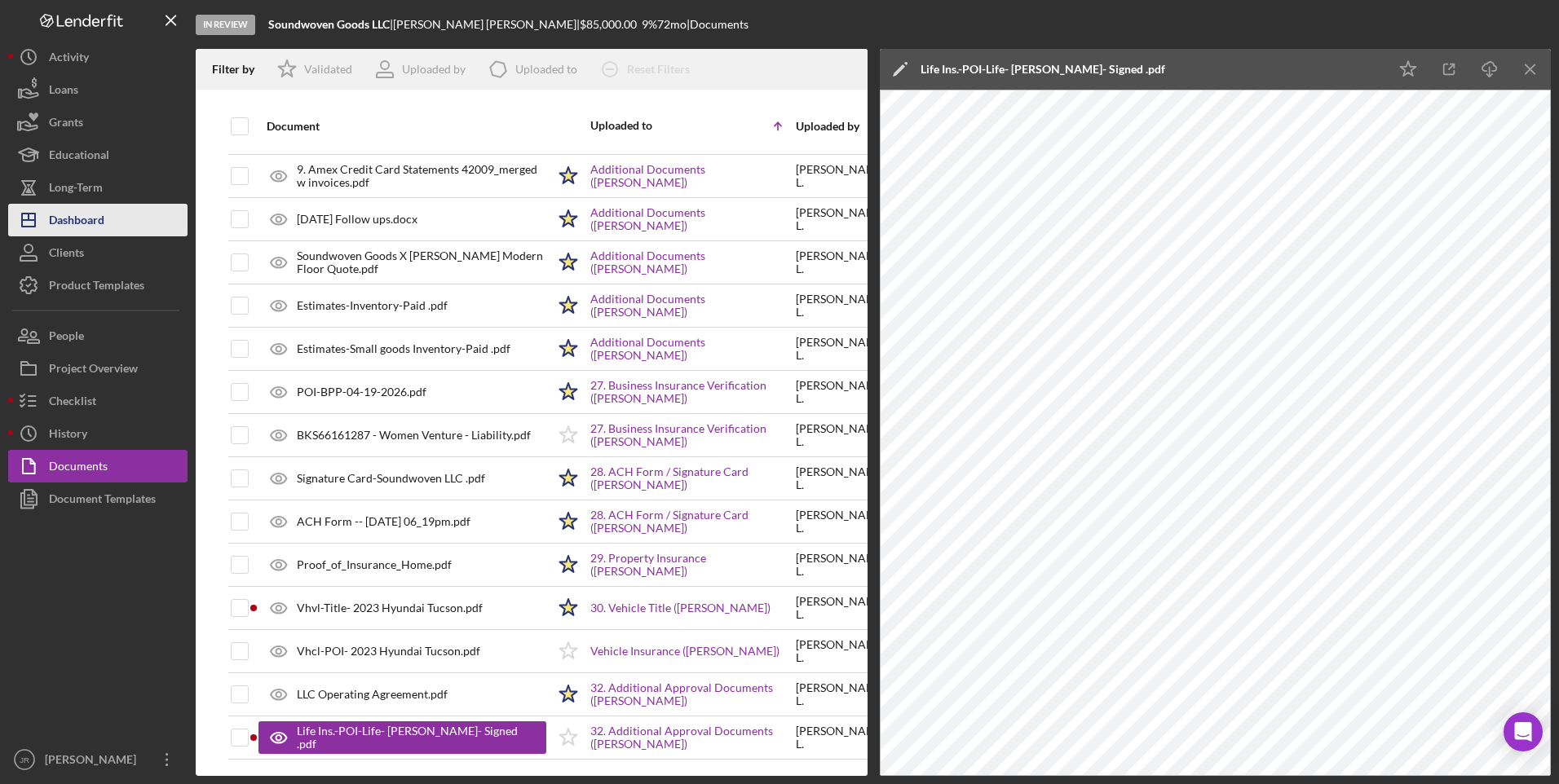
click at [81, 217] on div "Dashboard" at bounding box center [77, 222] width 56 height 37
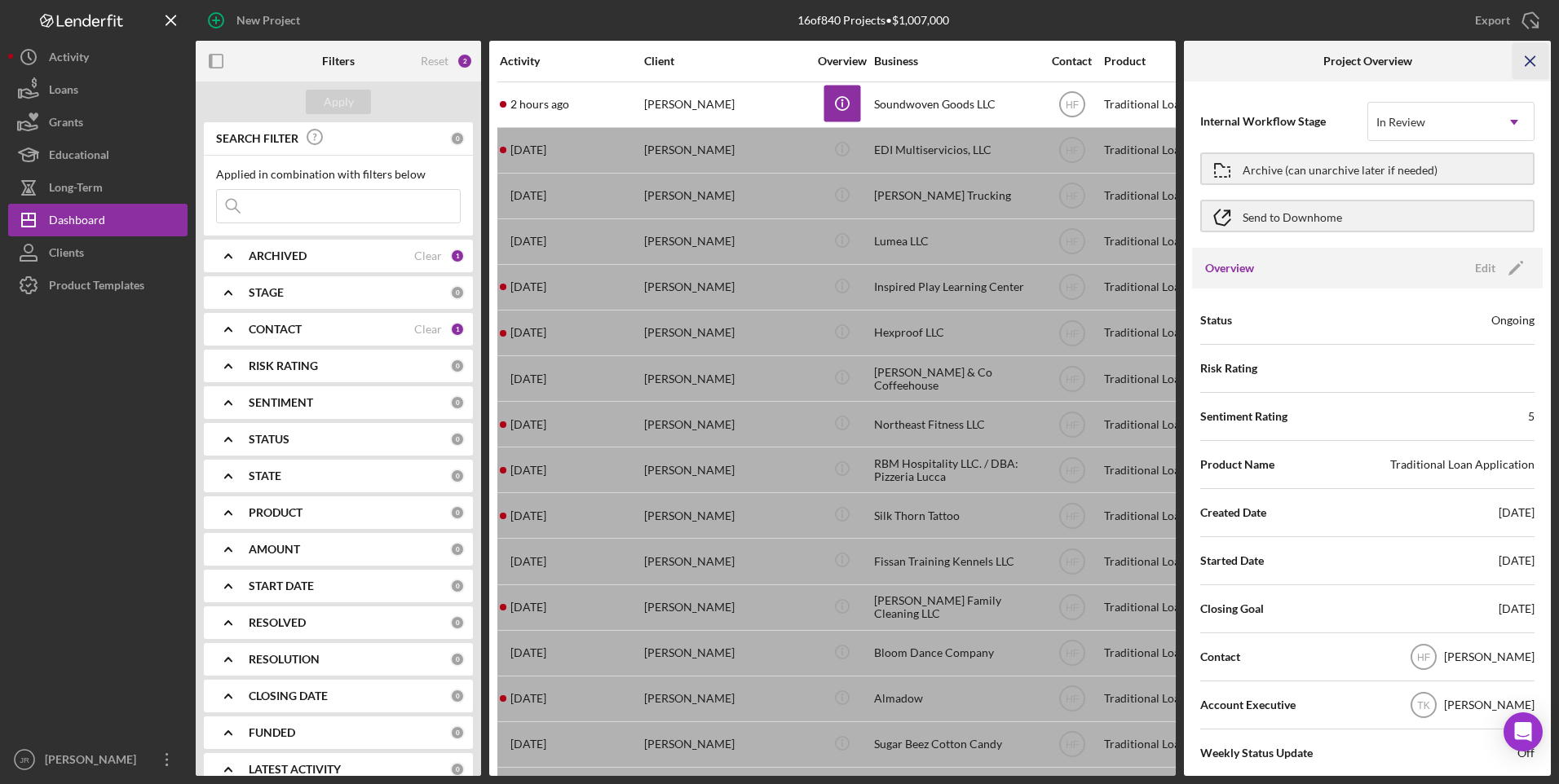
click at [1532, 62] on icon "Icon/Menu Close" at bounding box center [1530, 61] width 37 height 37
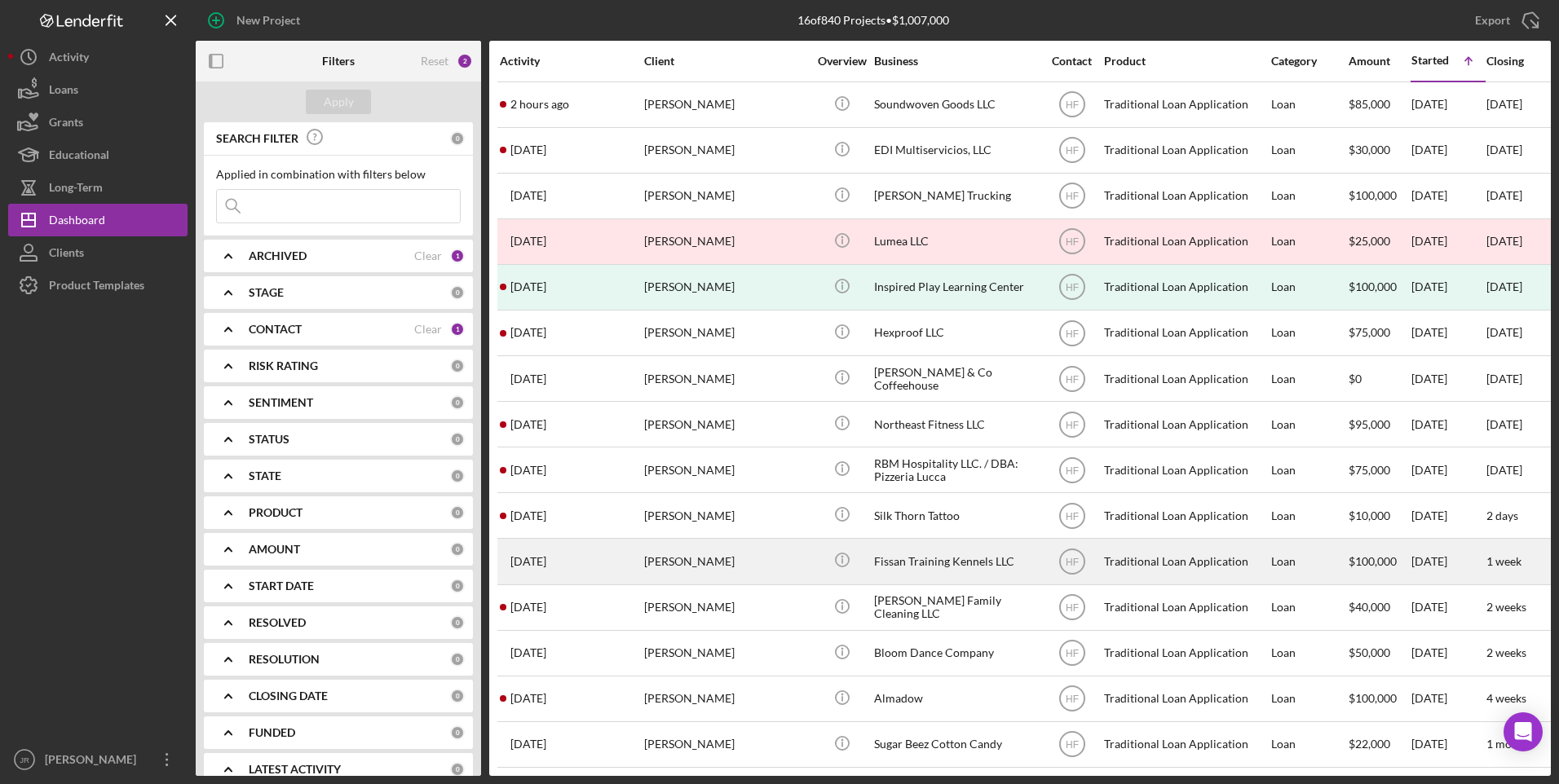
click at [932, 565] on div "Fissan Training Kennels LLC" at bounding box center [955, 561] width 163 height 43
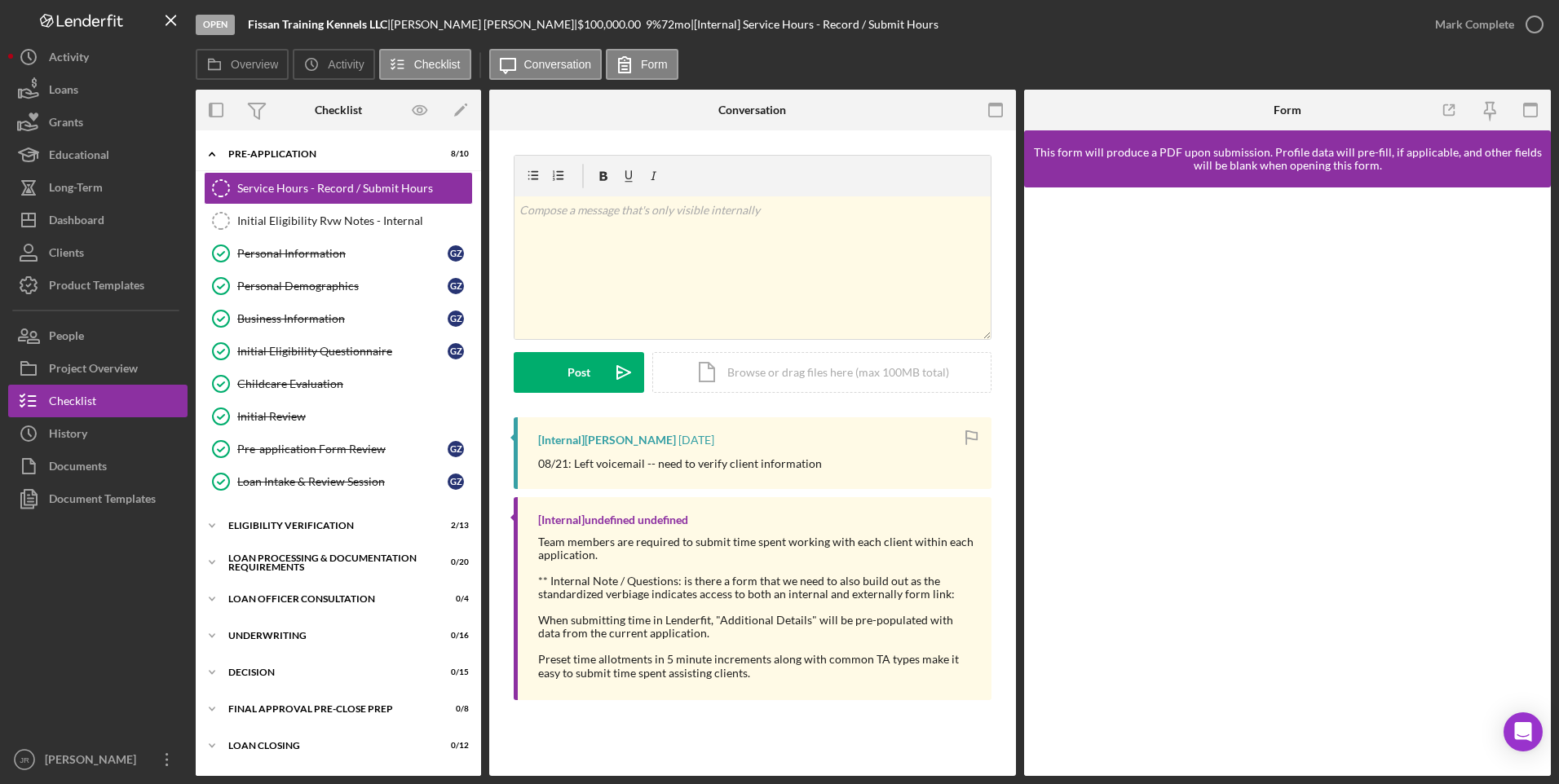
click at [851, 46] on div "Open Fissan Training Kennels LLC | Gary Ziehr | $100,000.00 9 % 72 mo | [Intern…" at bounding box center [806, 25] width 1223 height 49
click at [285, 257] on div "Personal Information" at bounding box center [342, 253] width 210 height 13
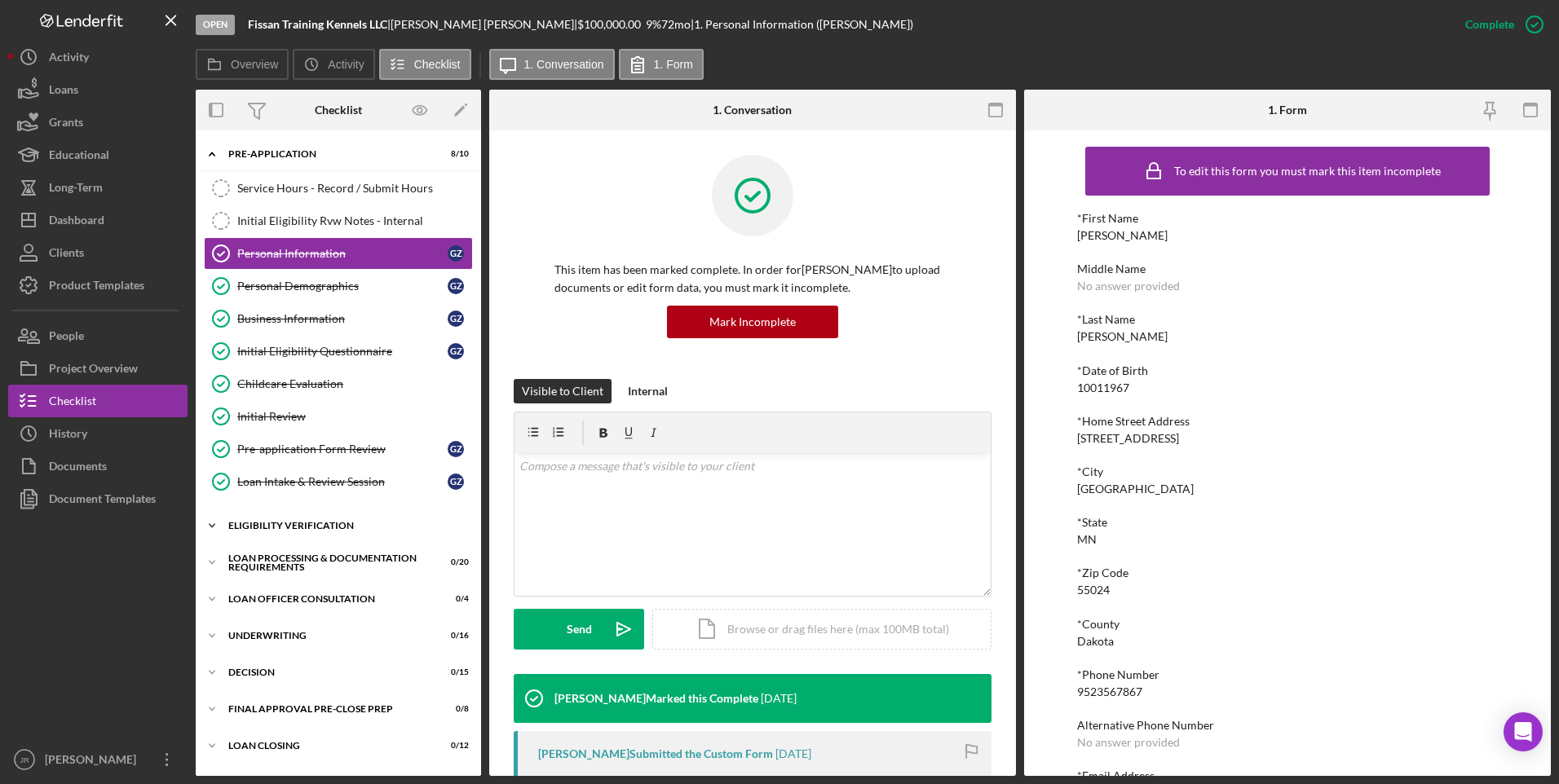
click at [292, 521] on div "Eligibility Verification" at bounding box center [344, 526] width 232 height 10
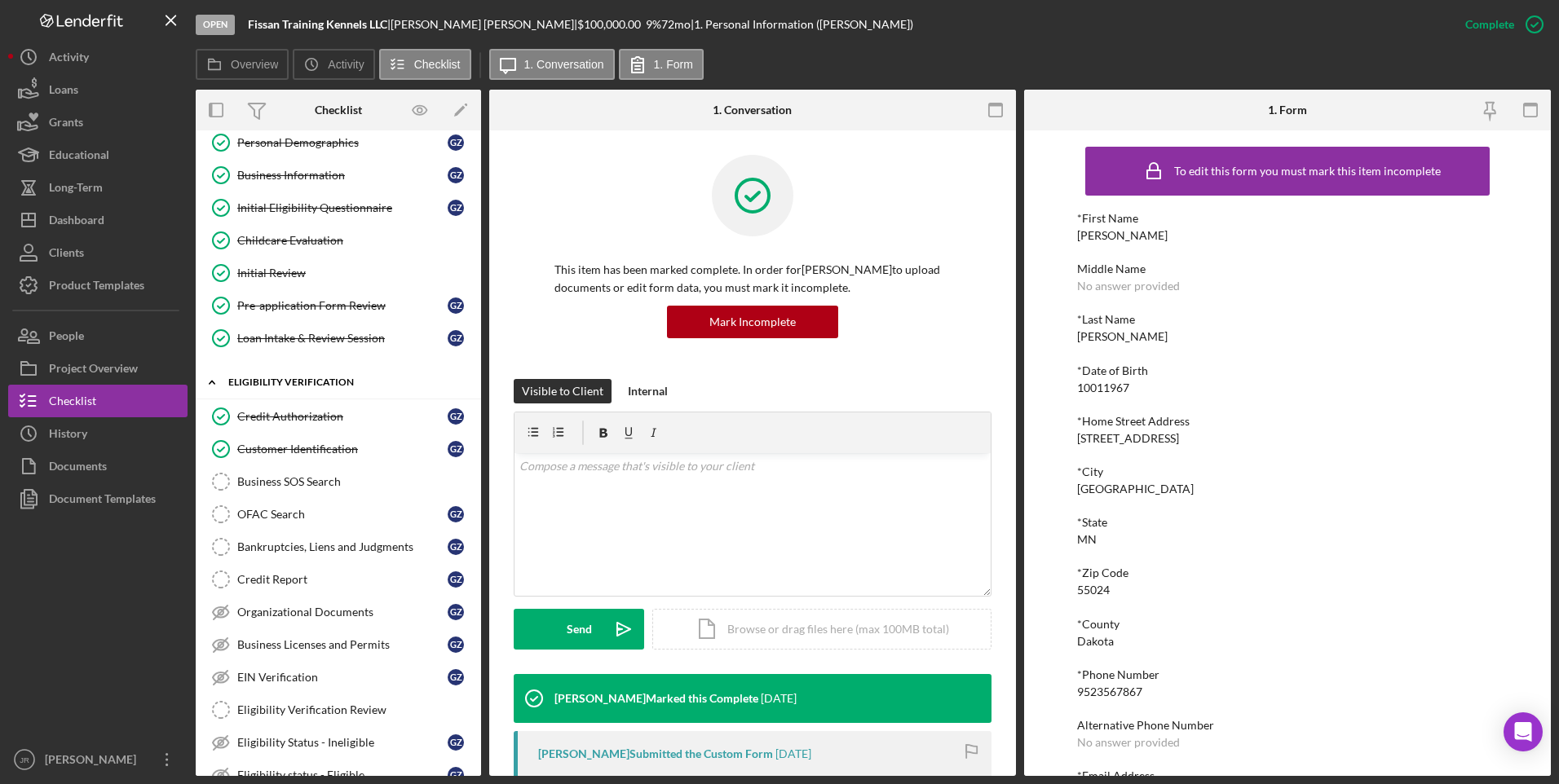
scroll to position [163, 0]
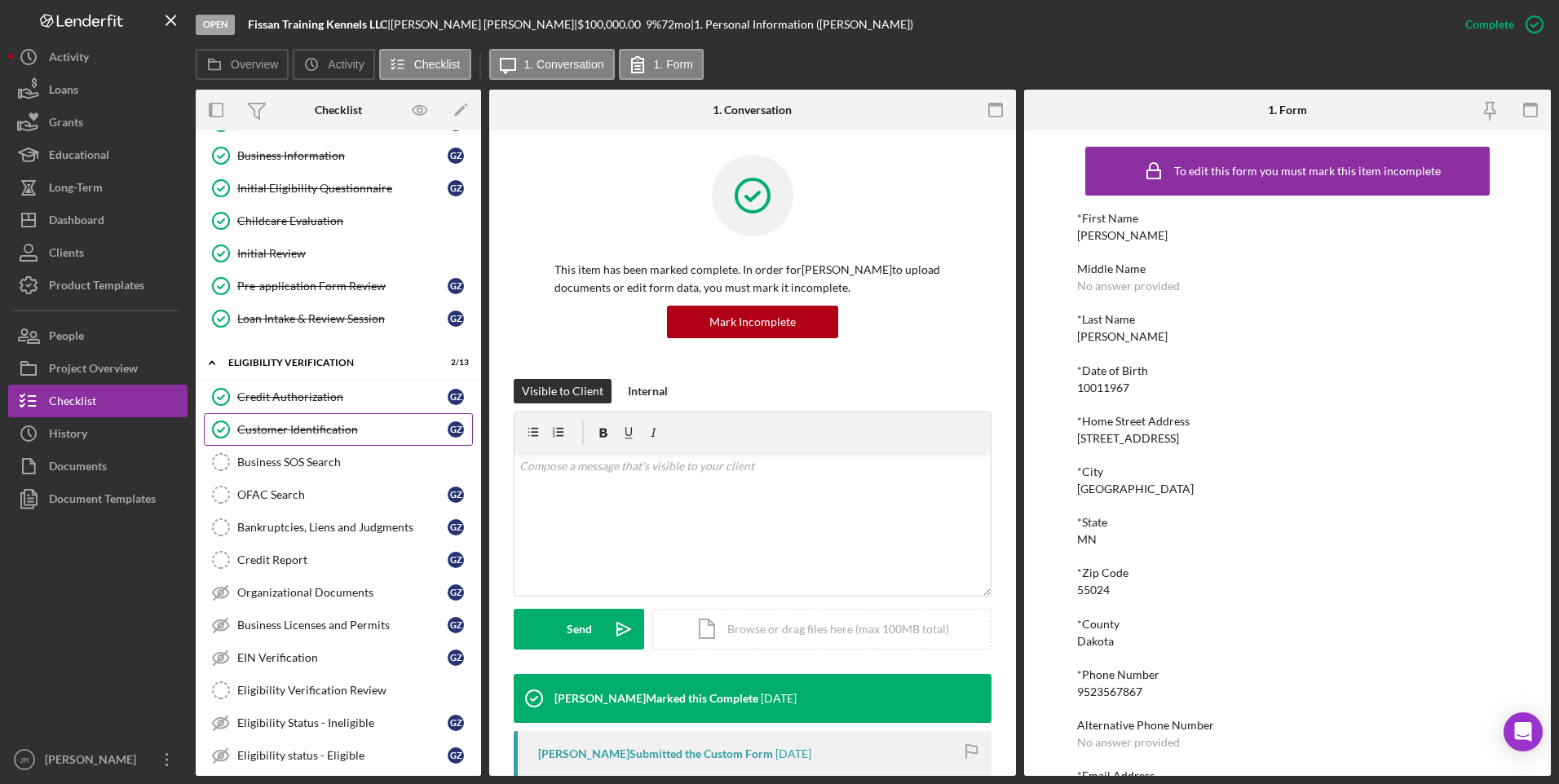
click at [338, 428] on div "Customer Identification" at bounding box center [342, 429] width 210 height 13
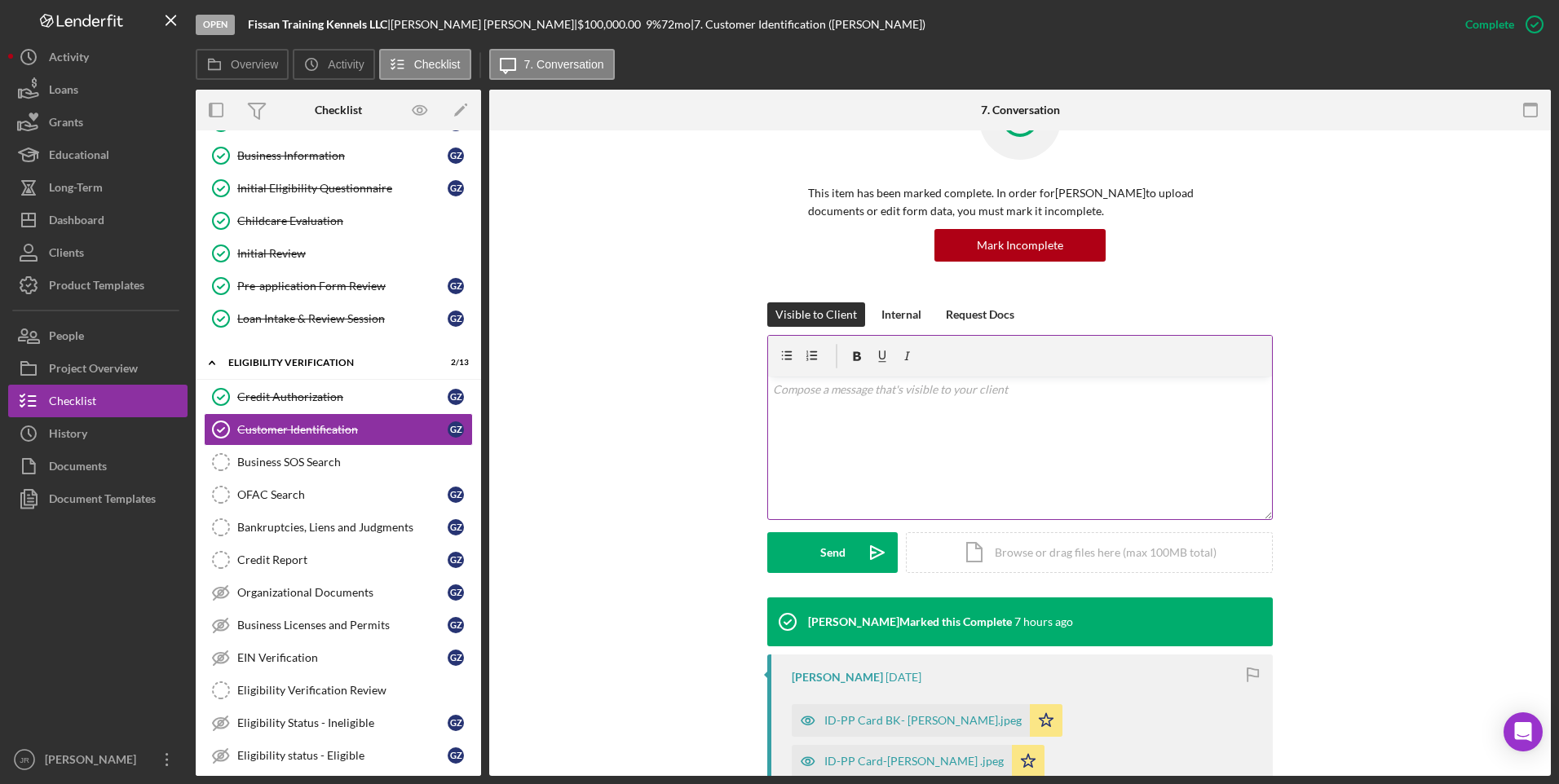
scroll to position [244, 0]
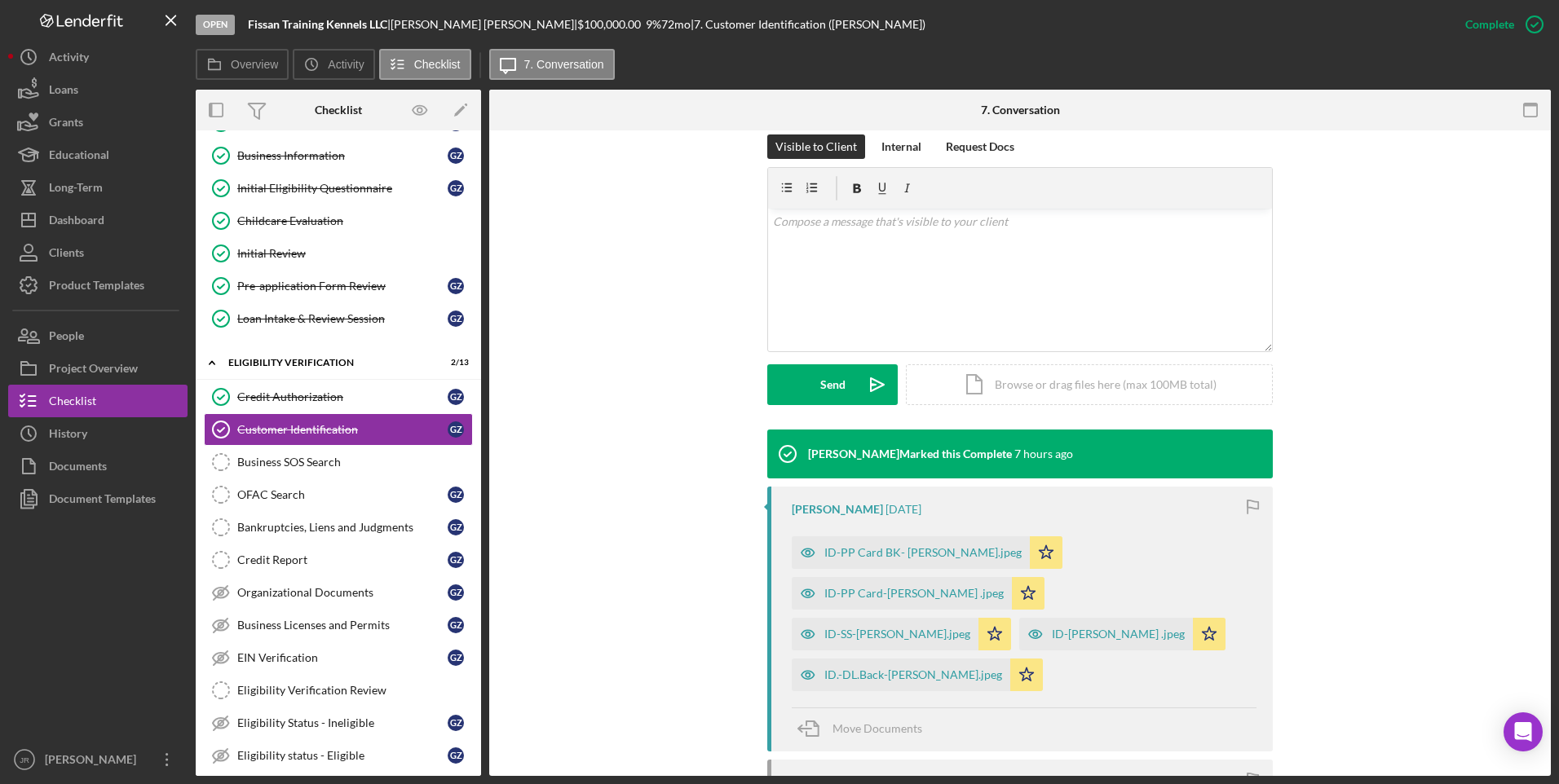
click at [579, 271] on div "Visible to Client Internal Request Docs v Color teal Color pink Remove color Ad…" at bounding box center [1020, 281] width 1013 height 295
click at [655, 264] on div "Visible to Client Internal Request Docs v Color teal Color pink Remove color Ad…" at bounding box center [1020, 281] width 1013 height 295
click at [600, 284] on div "Visible to Client Internal Request Docs v Color teal Color pink Remove color Ad…" at bounding box center [1020, 281] width 1013 height 295
click at [640, 368] on div "Visible to Client Internal Request Docs v Color teal Color pink Remove color Ad…" at bounding box center [1020, 281] width 1013 height 295
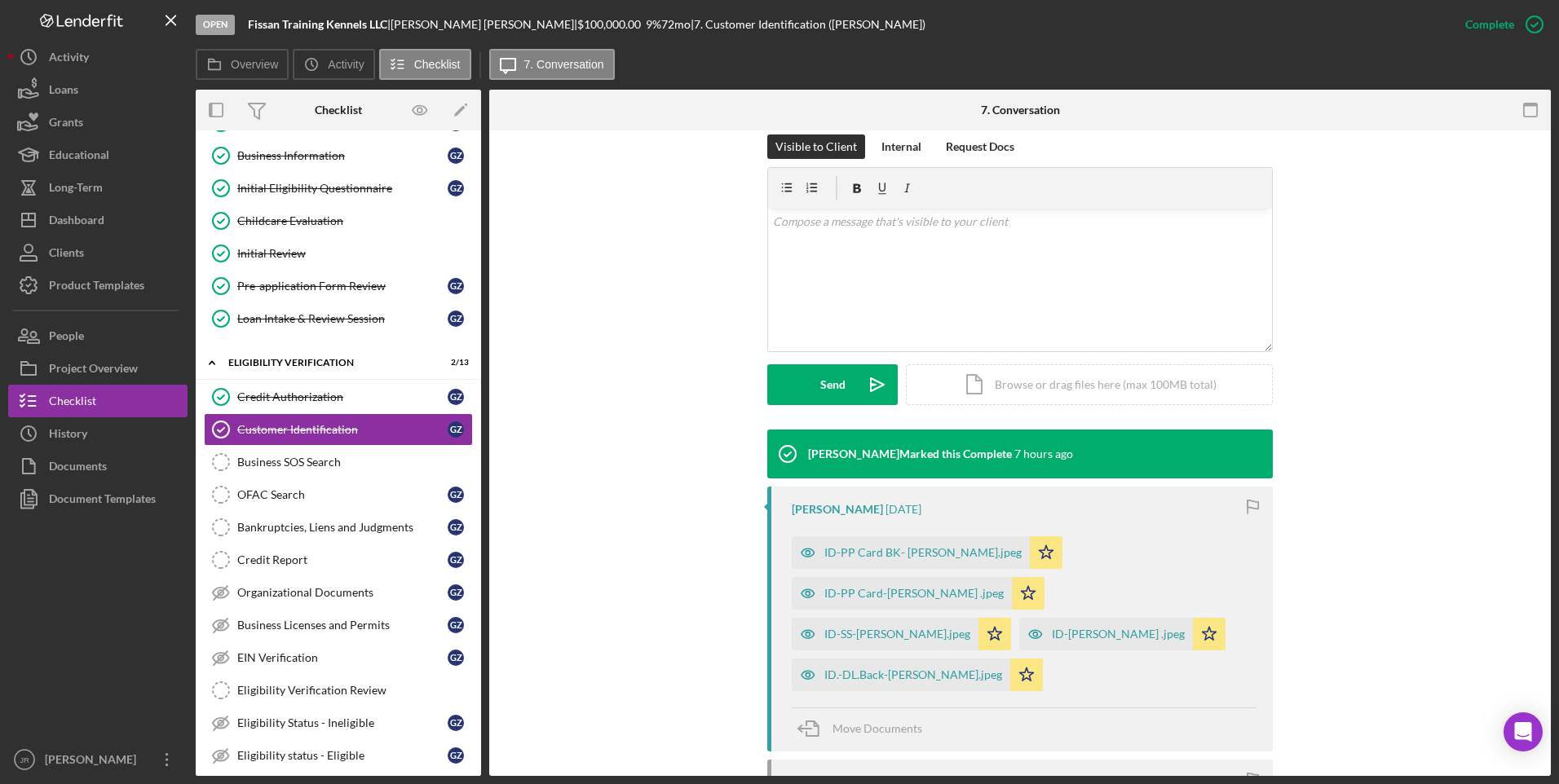
click at [563, 416] on div "Visible to Client Internal Request Docs v Color teal Color pink Remove color Ad…" at bounding box center [1020, 281] width 1013 height 295
click at [787, 55] on div "Overview Icon/History Activity Checklist Icon/Message 7. Conversation" at bounding box center [873, 65] width 1355 height 33
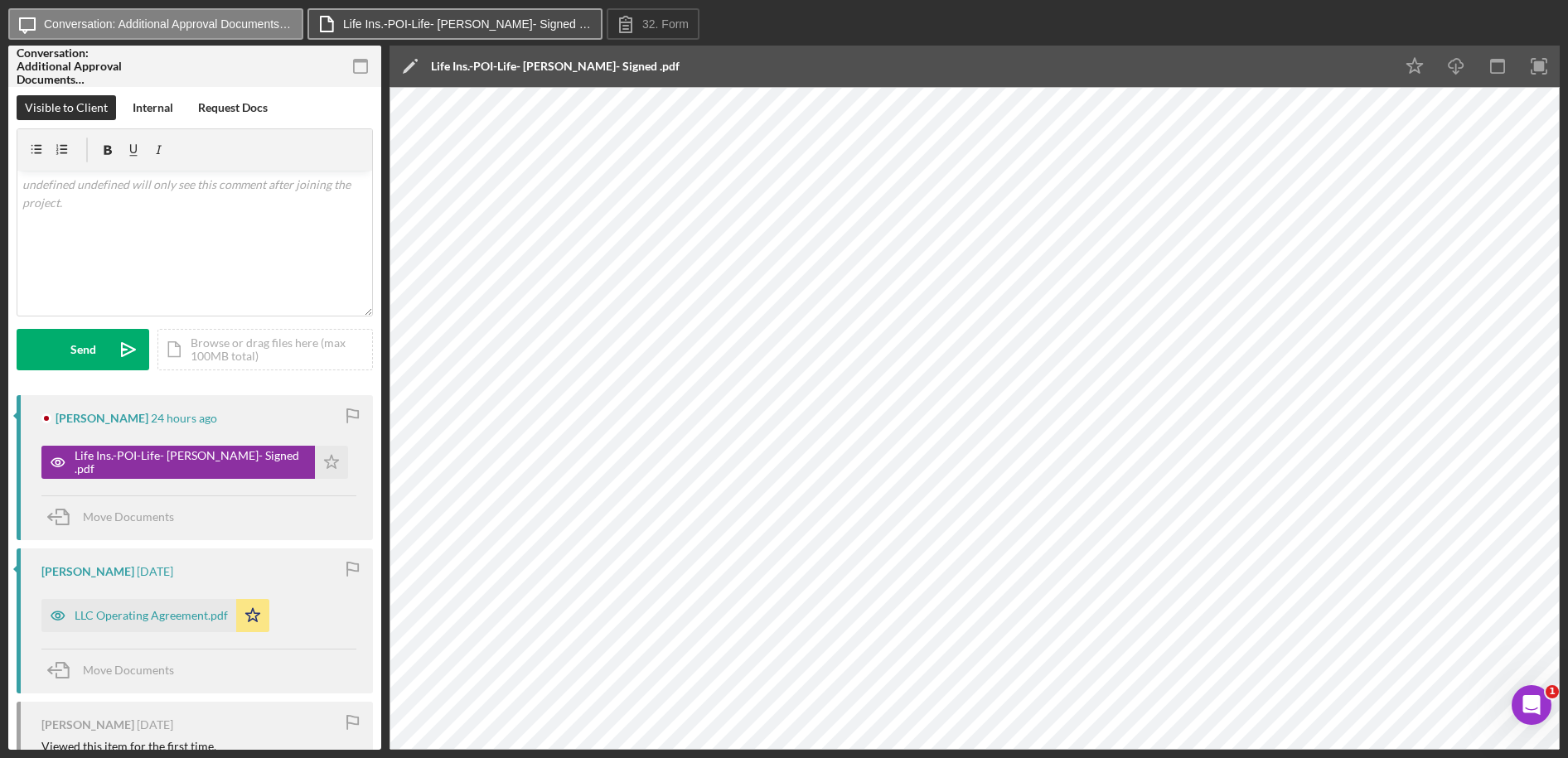
click at [441, 19] on label "Life Ins.-POI-Life- [PERSON_NAME]- Signed .pdf" at bounding box center [467, 24] width 249 height 13
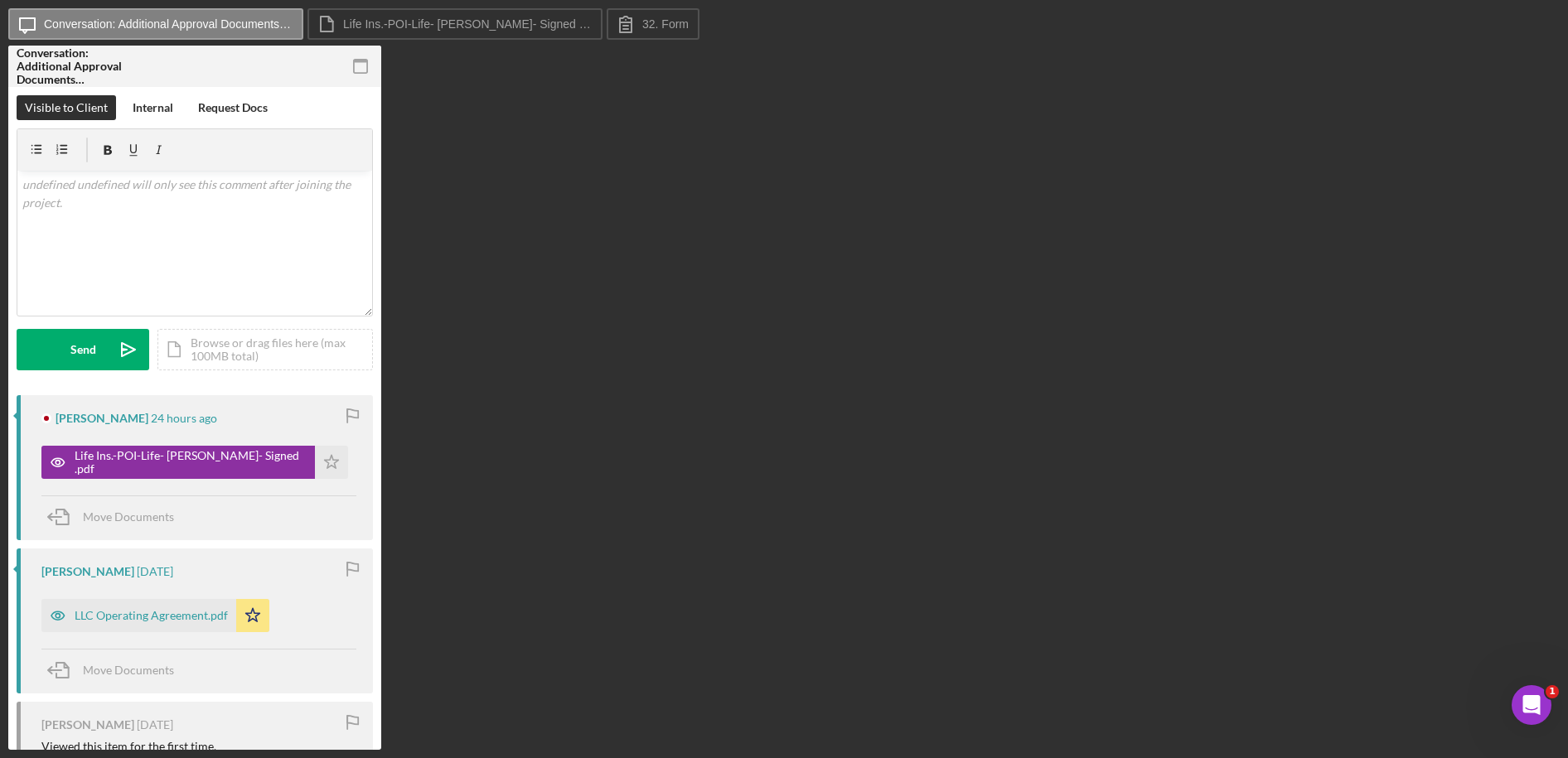
click at [1132, 322] on div "Conversation: Additional Approval Documents ([PERSON_NAME]) 32 Additional Appro…" at bounding box center [784, 397] width 1551 height 704
click at [1022, 152] on div "Conversation: Additional Approval Documents ([PERSON_NAME]) 32 Additional Appro…" at bounding box center [784, 397] width 1551 height 704
click at [781, 48] on div "Conversation: Additional Approval Documents ([PERSON_NAME]) 32 Additional Appro…" at bounding box center [784, 397] width 1551 height 704
